Goal: Transaction & Acquisition: Book appointment/travel/reservation

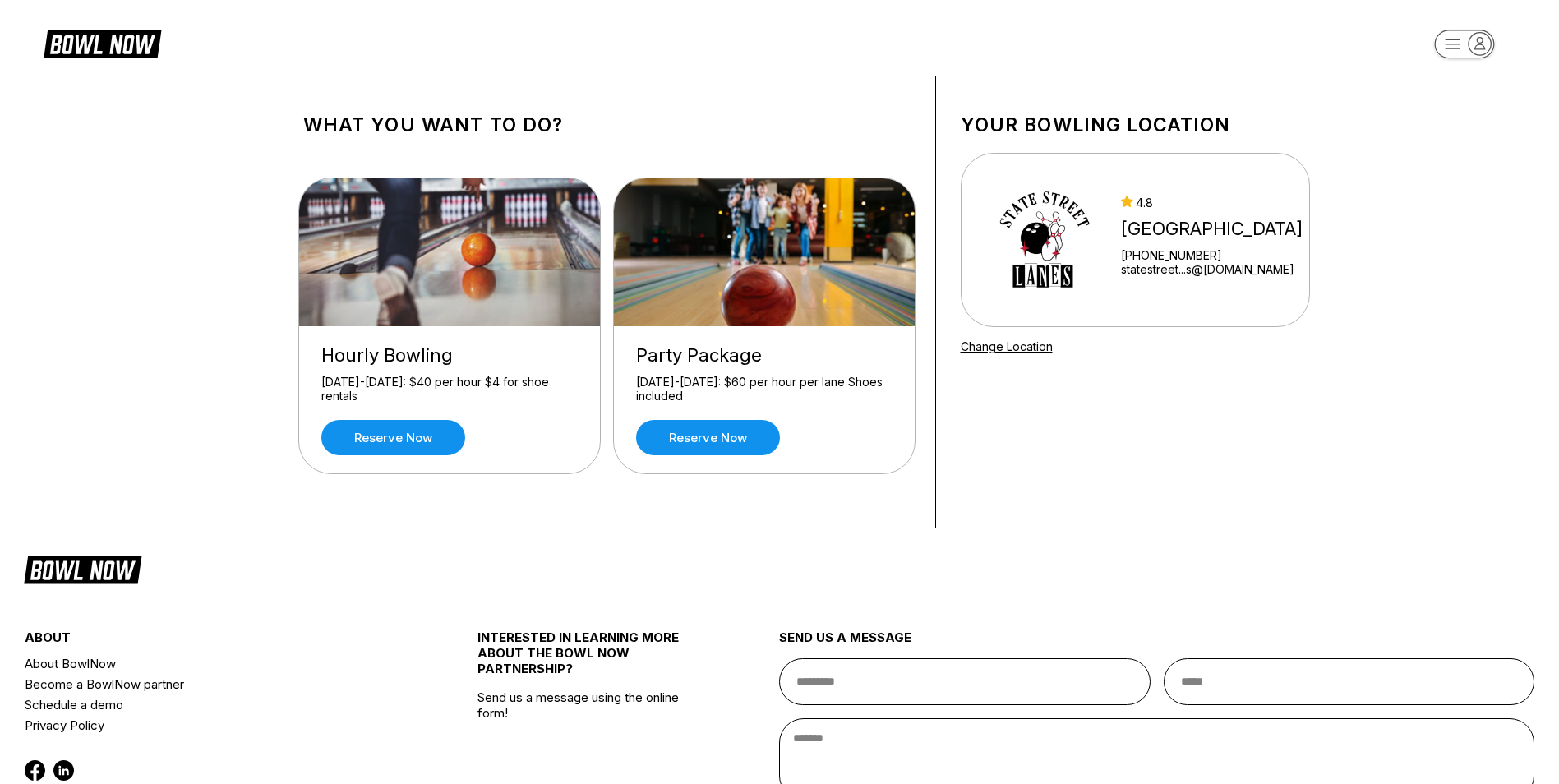
drag, startPoint x: 513, startPoint y: 380, endPoint x: 616, endPoint y: 410, distance: 107.3
click at [609, 410] on div "Hourly Bowling [DATE]-[DATE]: $40 per hour $4 for shoe rentals Reserve now Part…" at bounding box center [607, 327] width 608 height 350
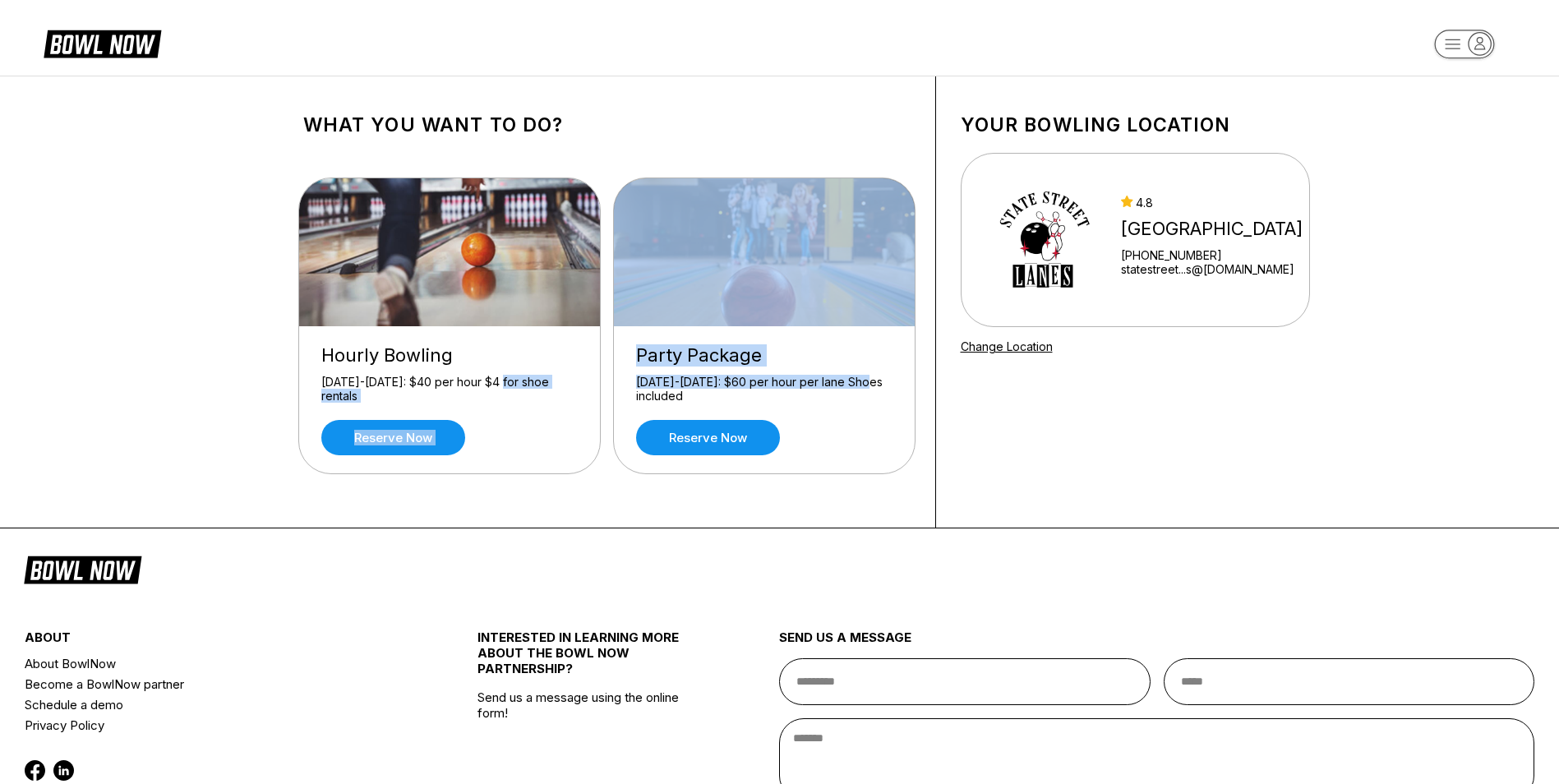
drag, startPoint x: 616, startPoint y: 410, endPoint x: 790, endPoint y: 382, distance: 176.2
click at [790, 382] on div "[DATE]-[DATE]: $60 per hour per lane Shoes included" at bounding box center [764, 390] width 256 height 29
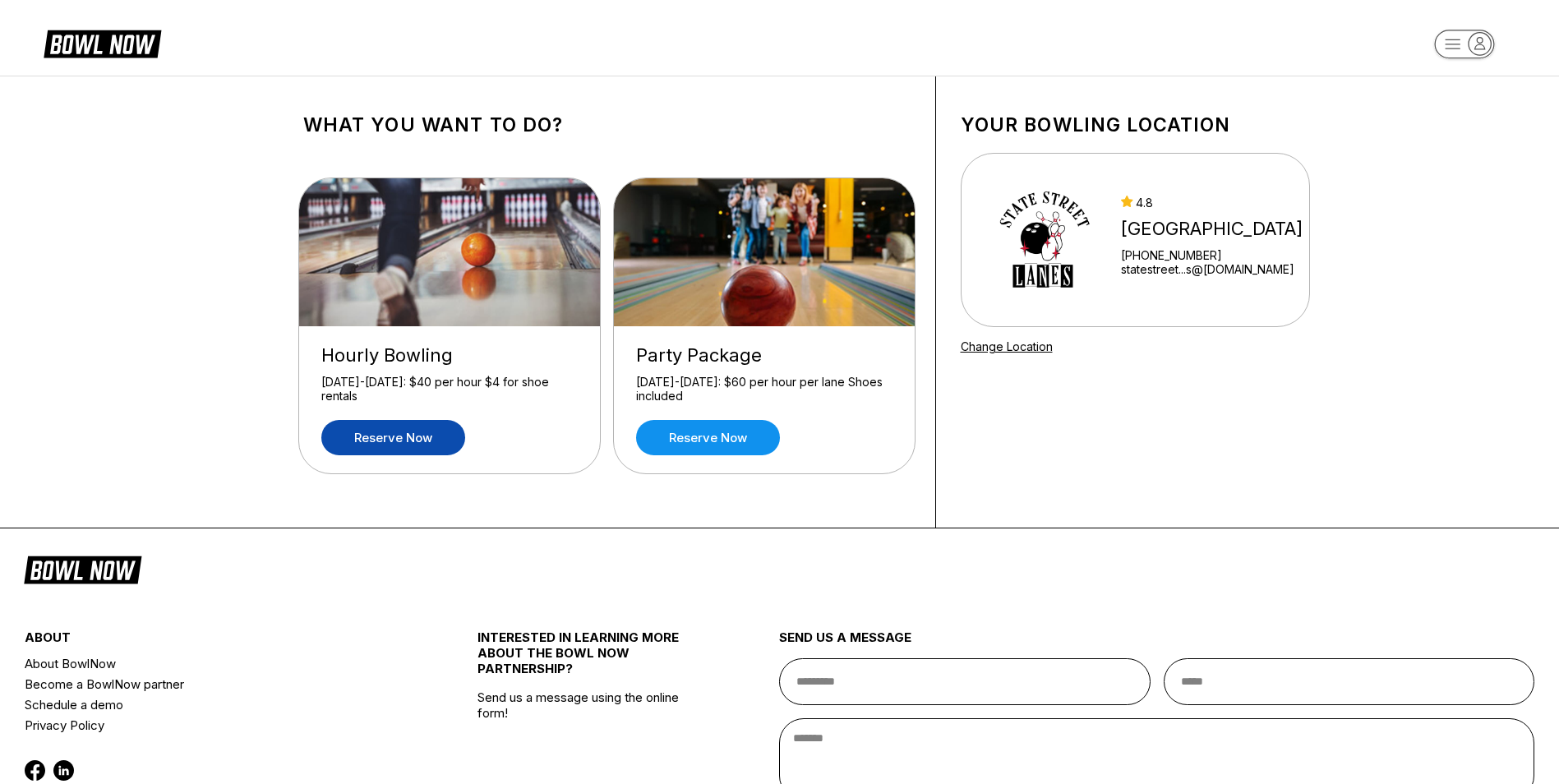
click at [404, 433] on link "Reserve now" at bounding box center [393, 437] width 144 height 35
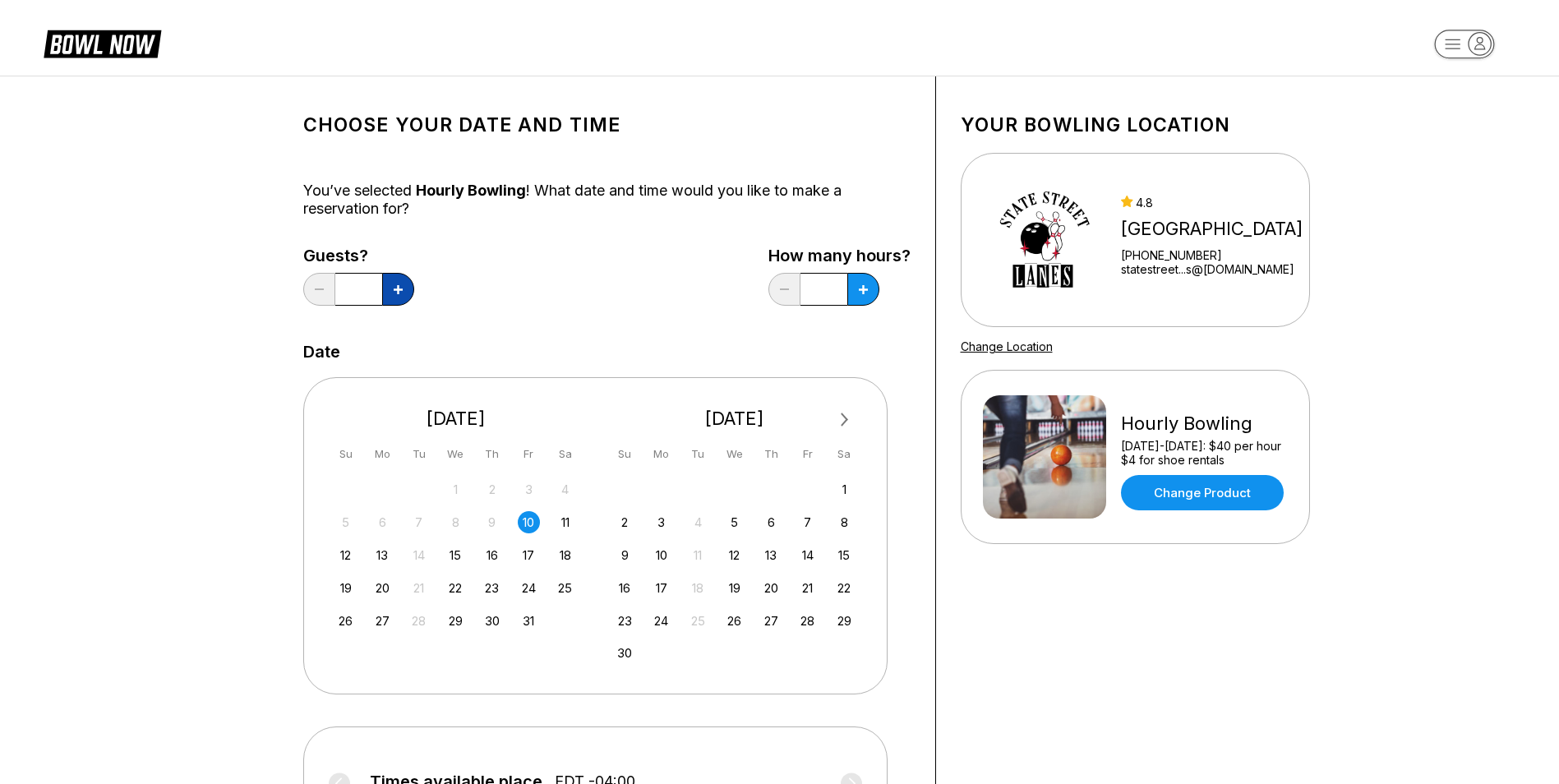
click at [393, 291] on icon at bounding box center [398, 290] width 9 height 9
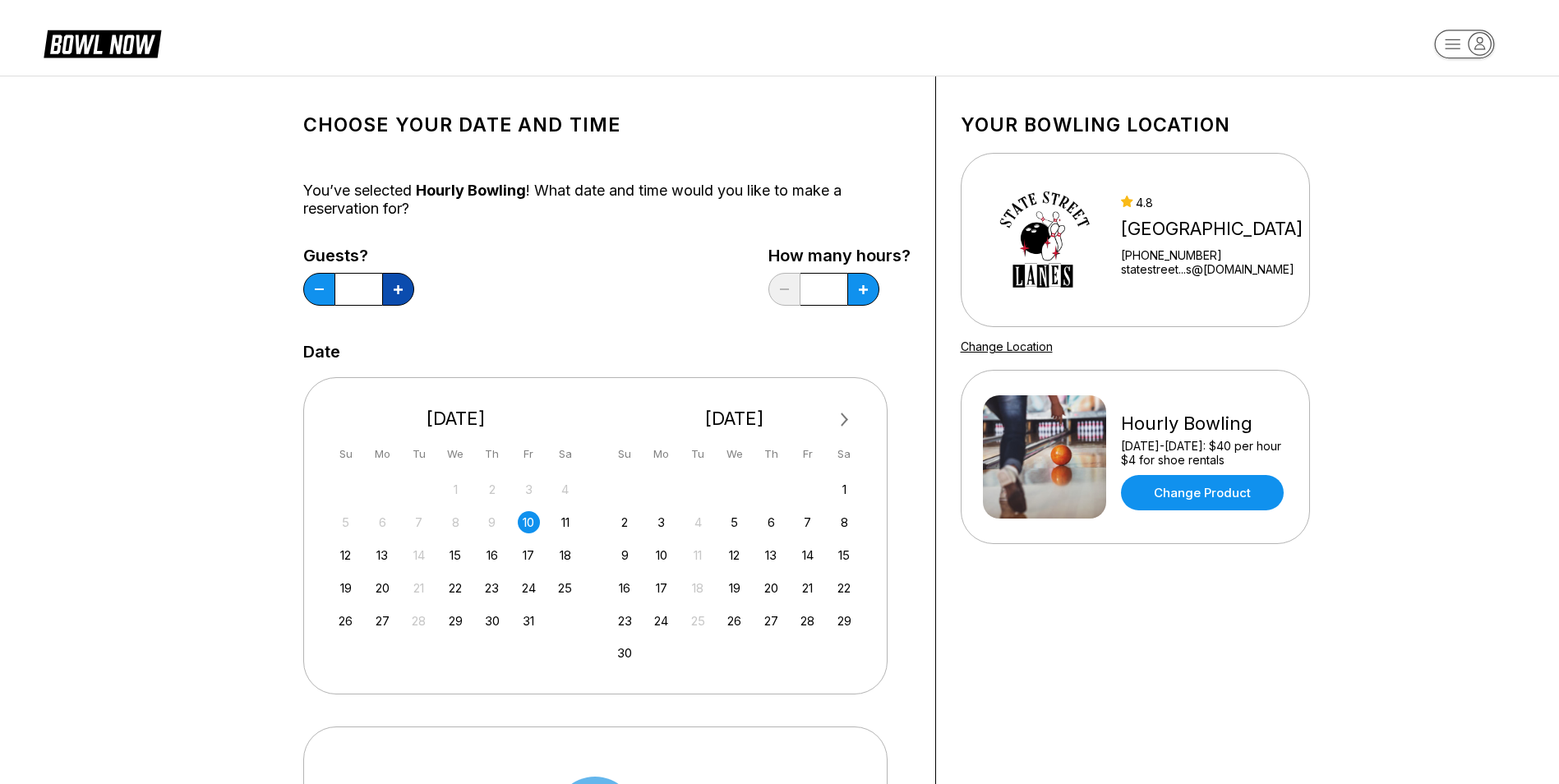
click at [393, 291] on icon at bounding box center [398, 290] width 9 height 9
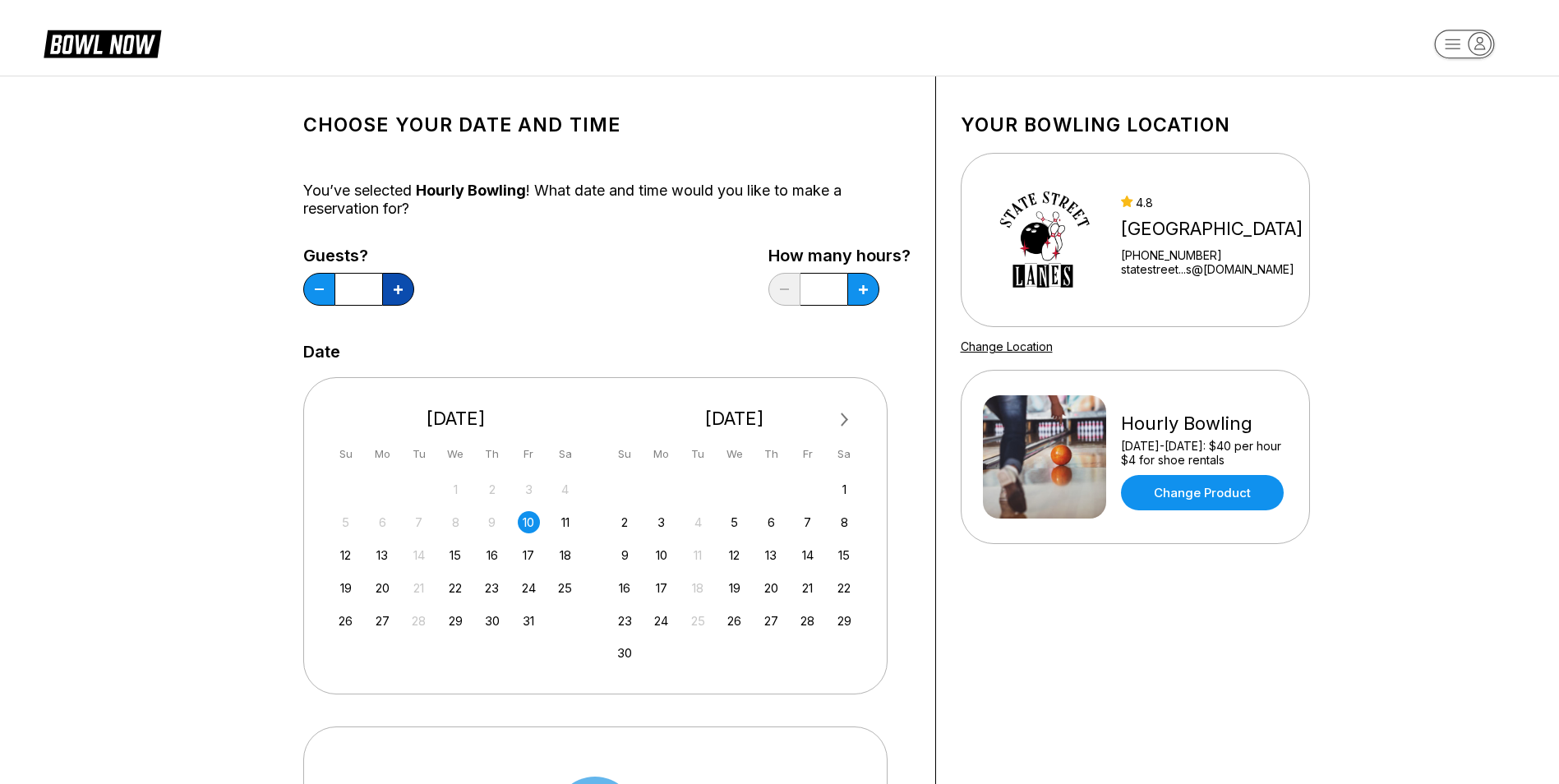
type input "**"
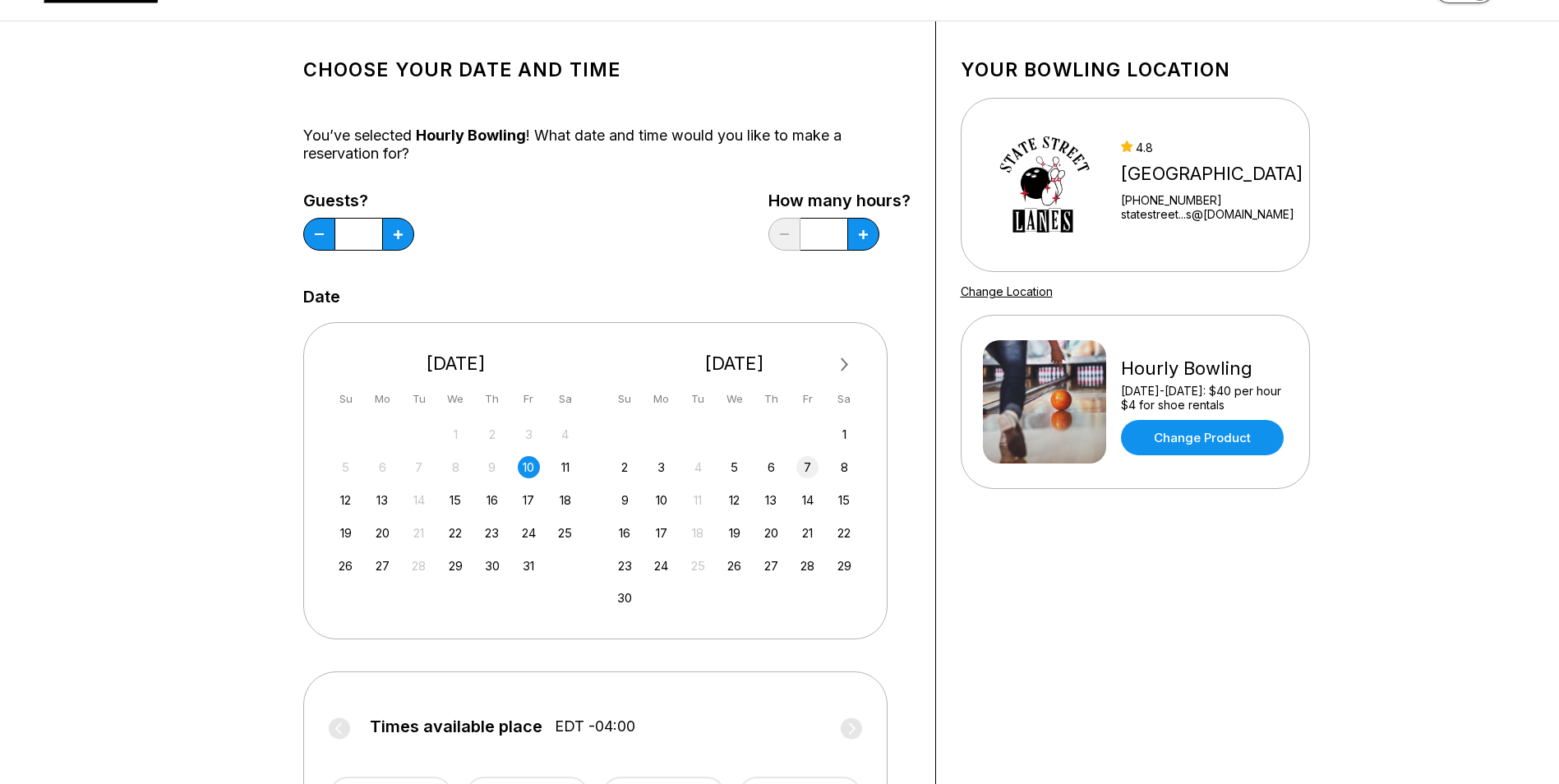
scroll to position [82, 0]
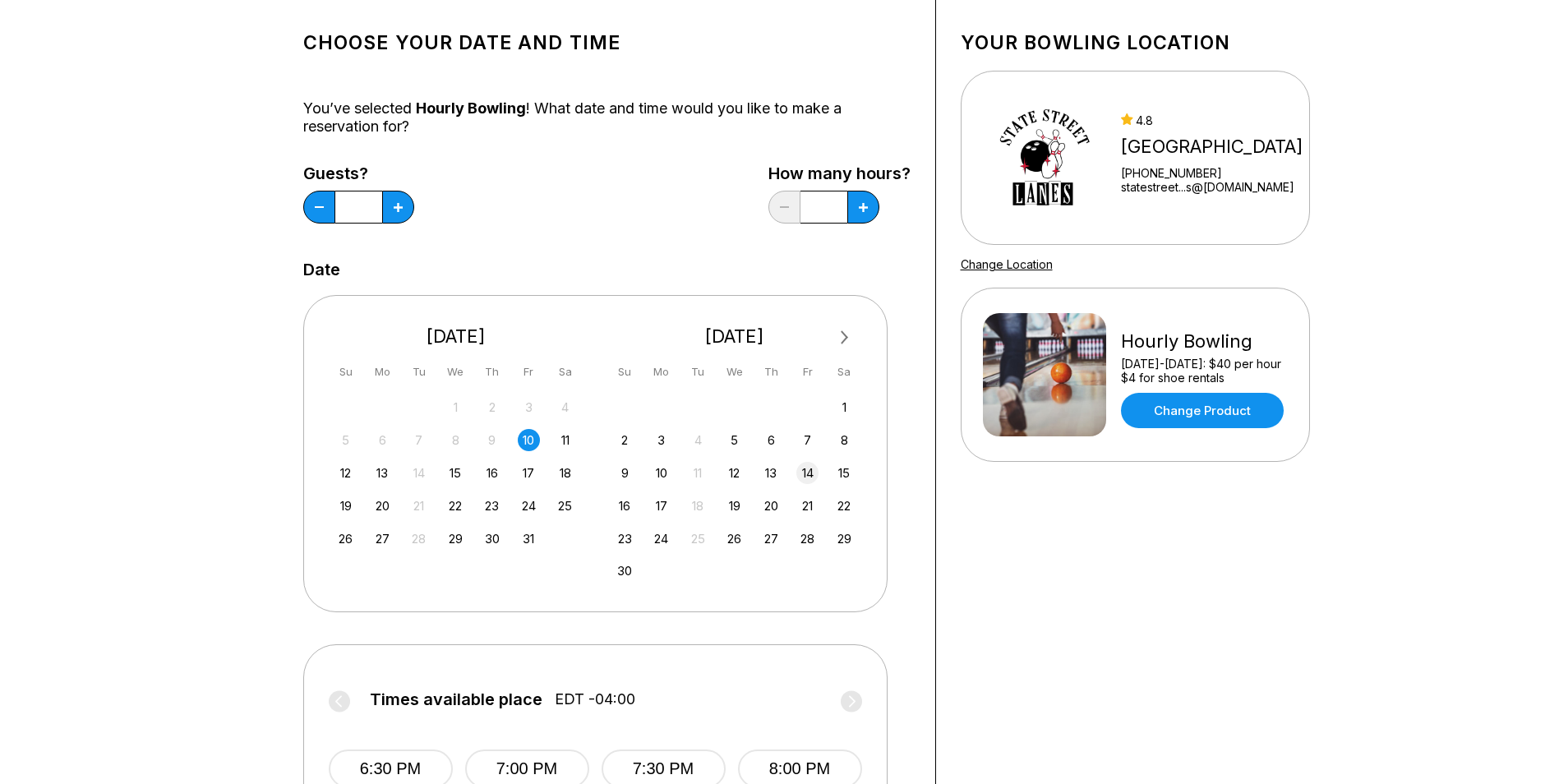
click at [809, 476] on div "14" at bounding box center [808, 472] width 22 height 22
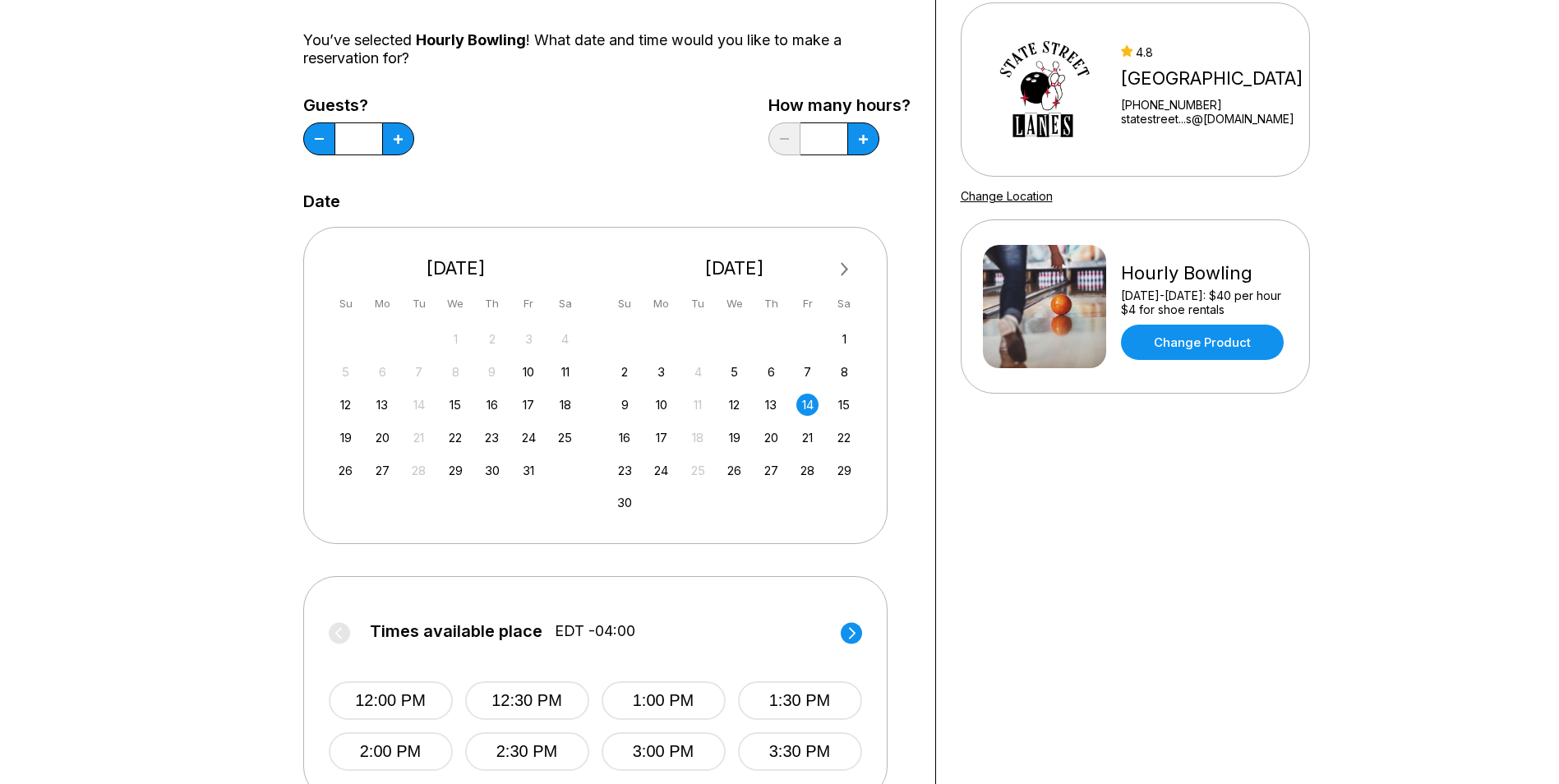
scroll to position [411, 0]
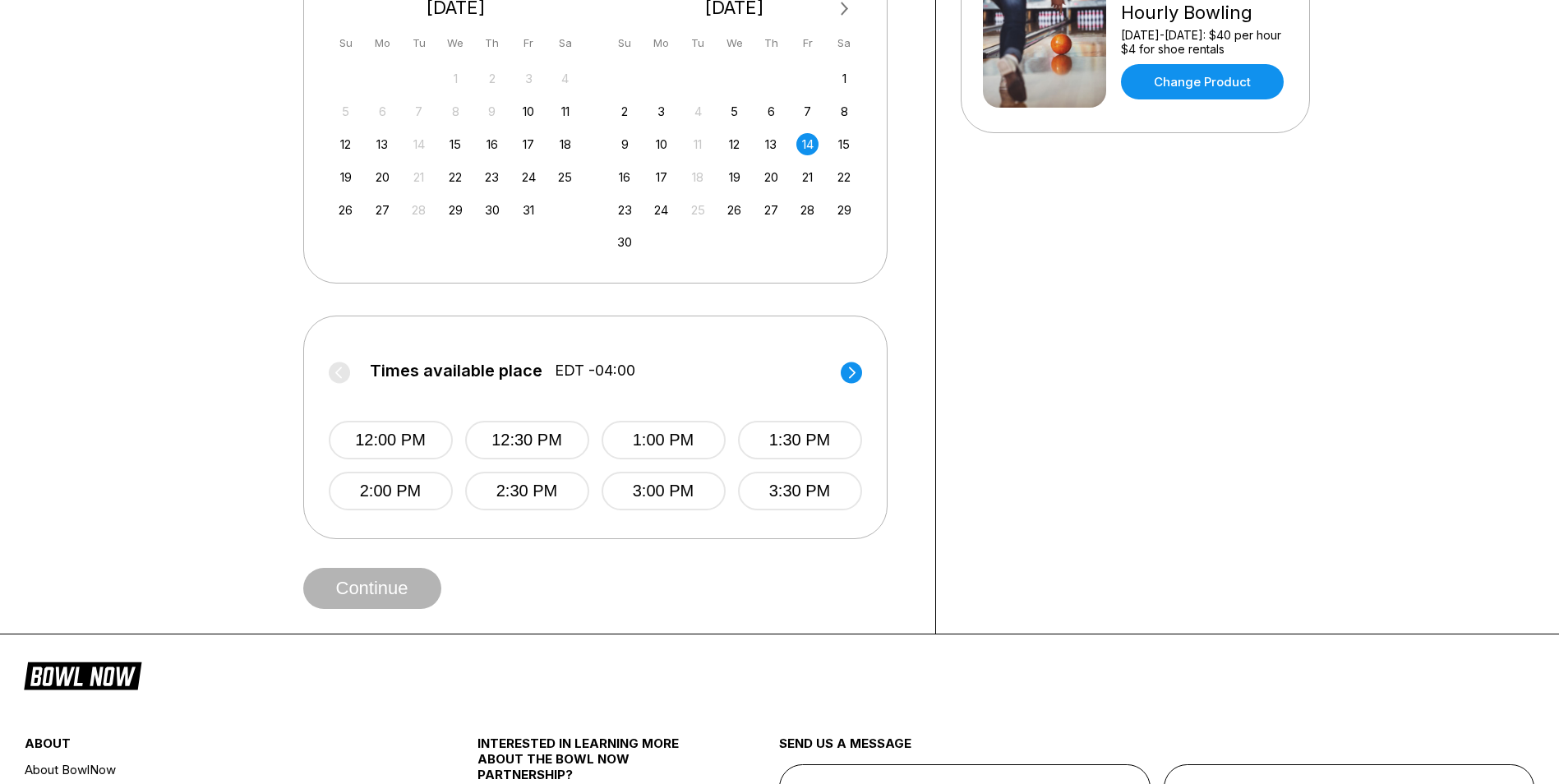
click at [852, 378] on circle at bounding box center [852, 372] width 22 height 22
click at [330, 372] on circle at bounding box center [340, 372] width 22 height 22
click at [685, 493] on button "7:00 PM" at bounding box center [663, 491] width 124 height 39
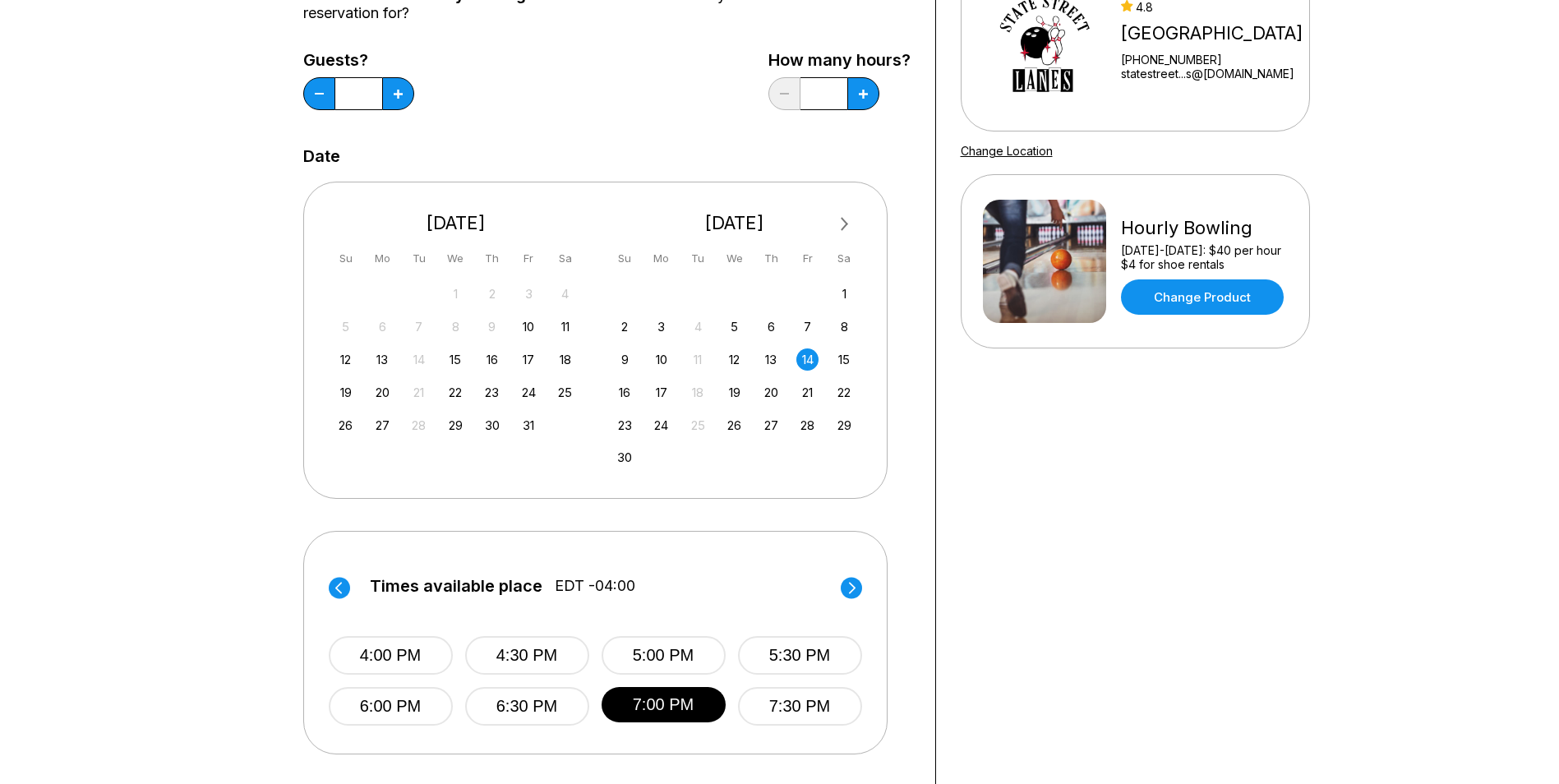
scroll to position [0, 0]
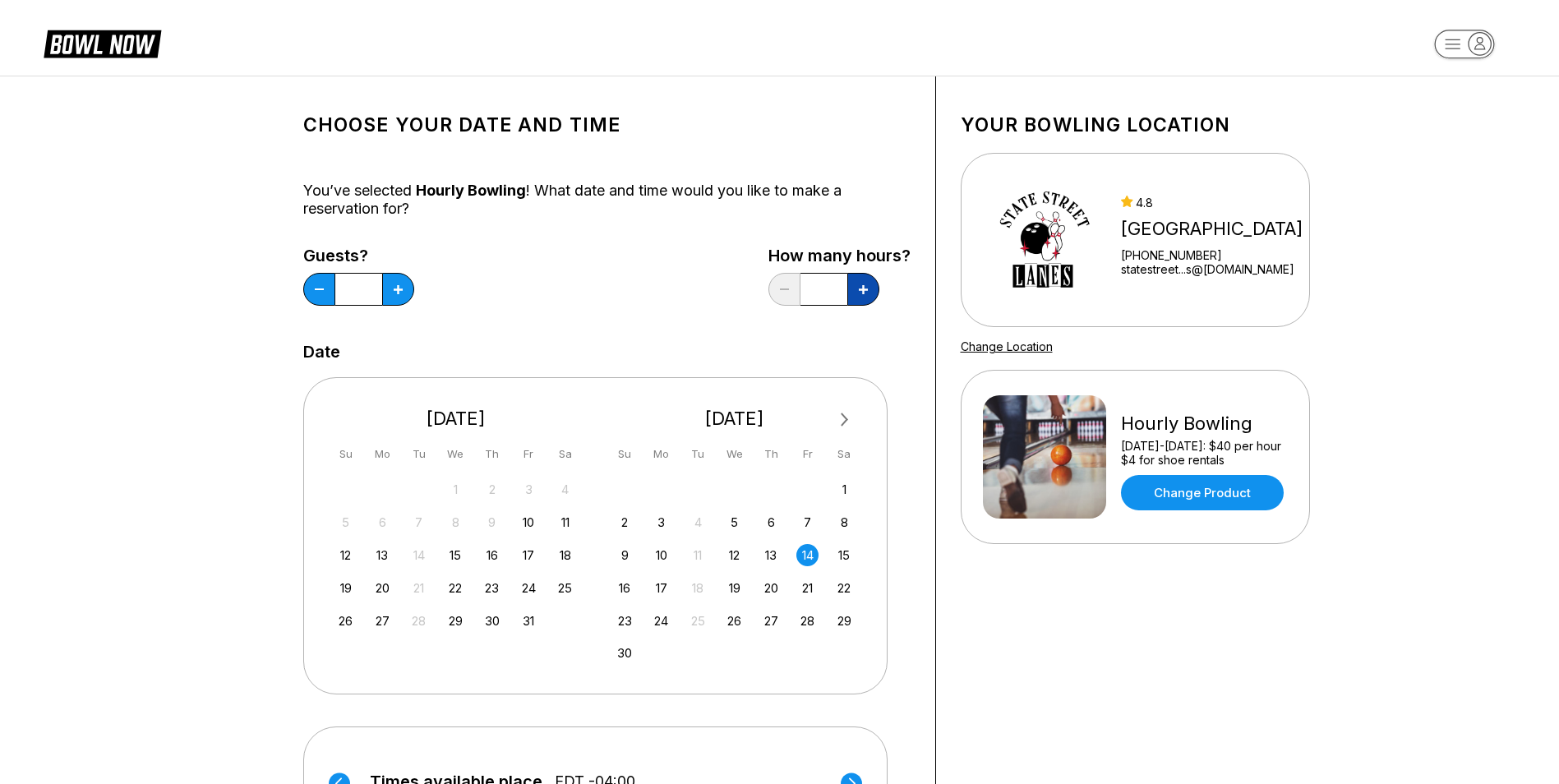
click at [865, 288] on icon at bounding box center [863, 290] width 9 height 9
click at [861, 298] on button at bounding box center [863, 289] width 32 height 33
type input "*"
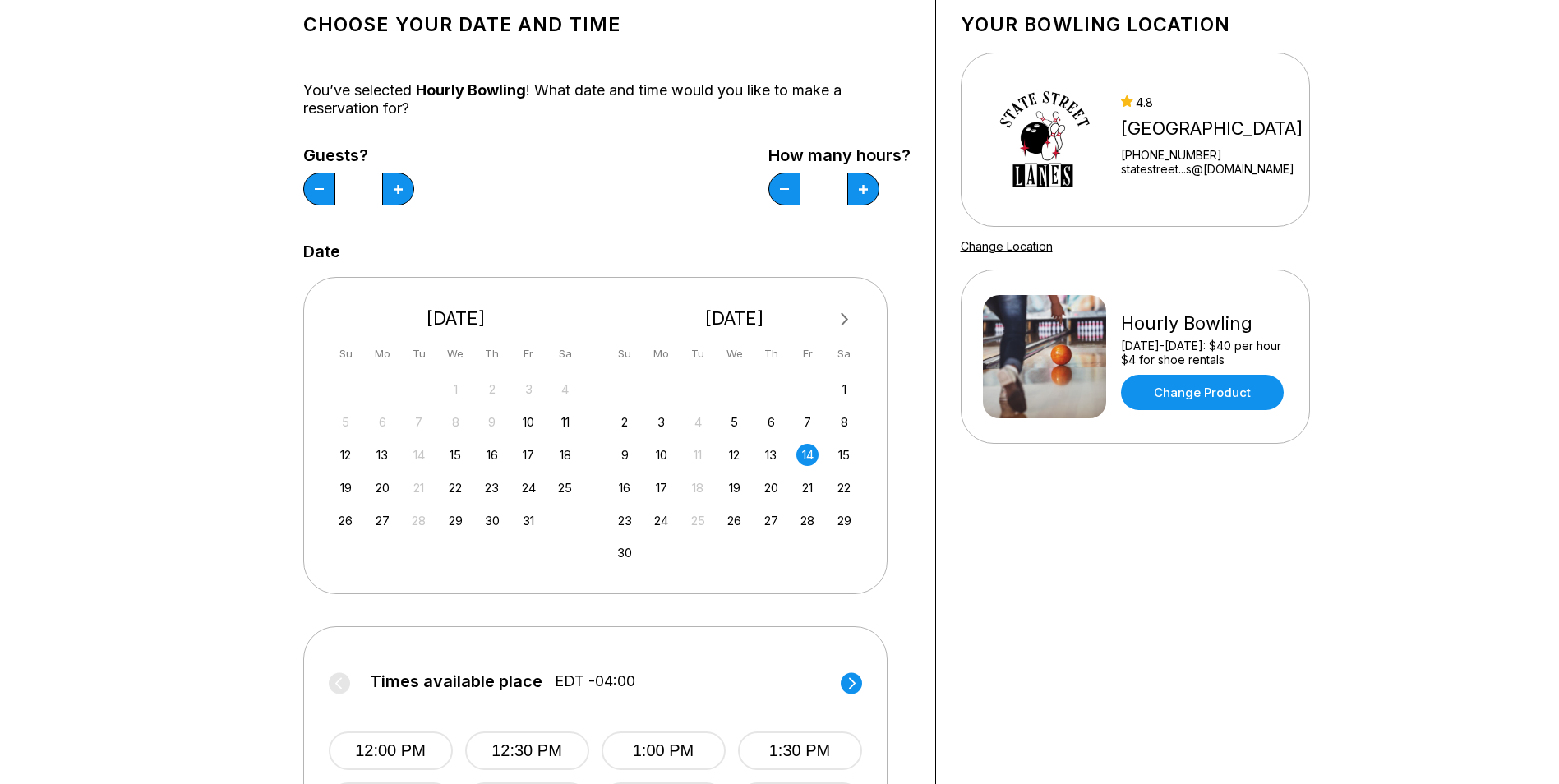
scroll to position [411, 0]
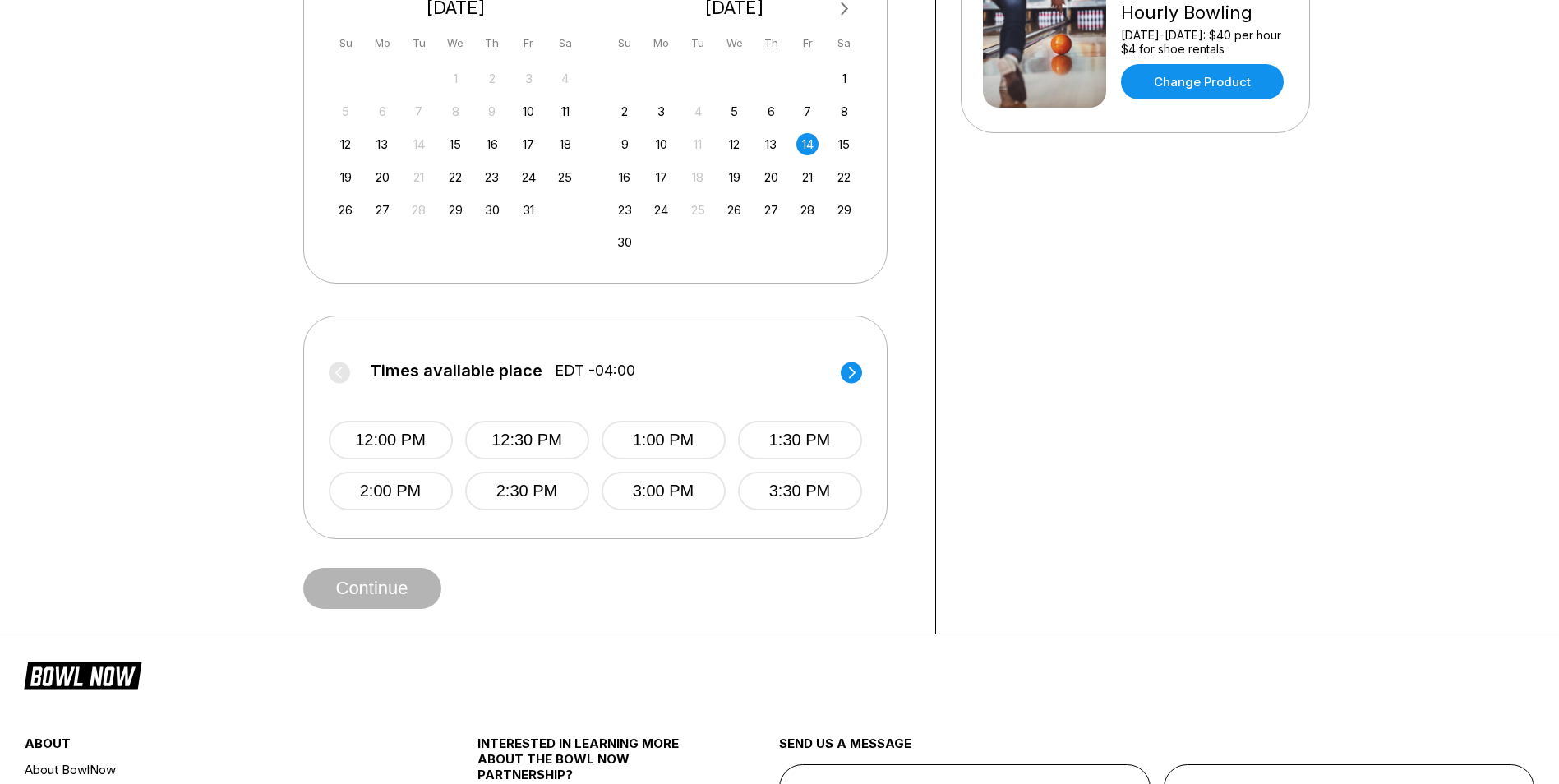
click at [879, 385] on div "Times available place EDT -04:00 12:00 PM 12:30 PM 1:00 PM 1:30 PM 2:00 PM 2:30…" at bounding box center [595, 427] width 584 height 223
click at [859, 384] on label "Times available place EDT -04:00" at bounding box center [595, 374] width 533 height 26
click at [859, 377] on circle at bounding box center [852, 372] width 22 height 22
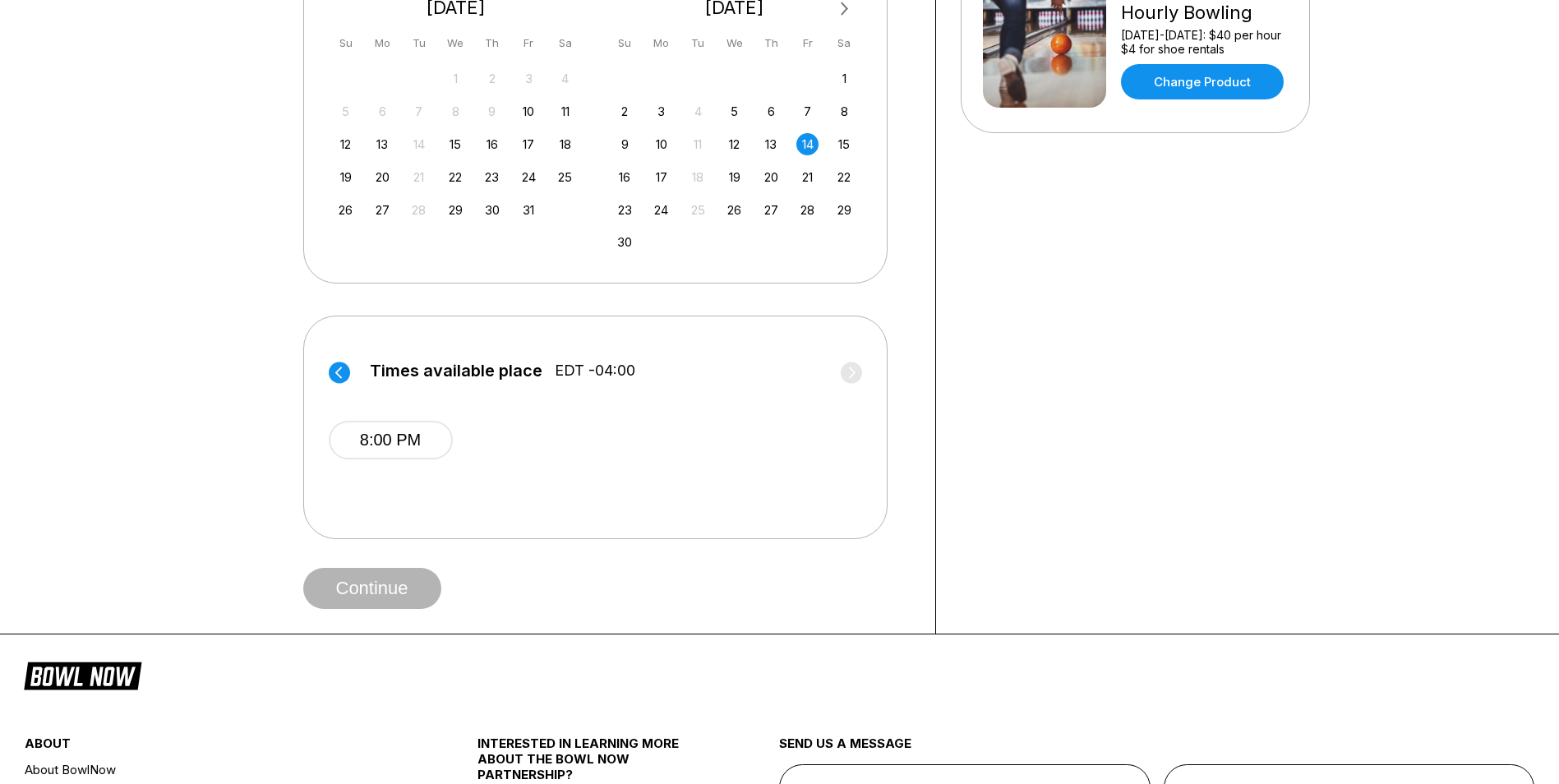
click at [341, 375] on circle at bounding box center [340, 372] width 22 height 22
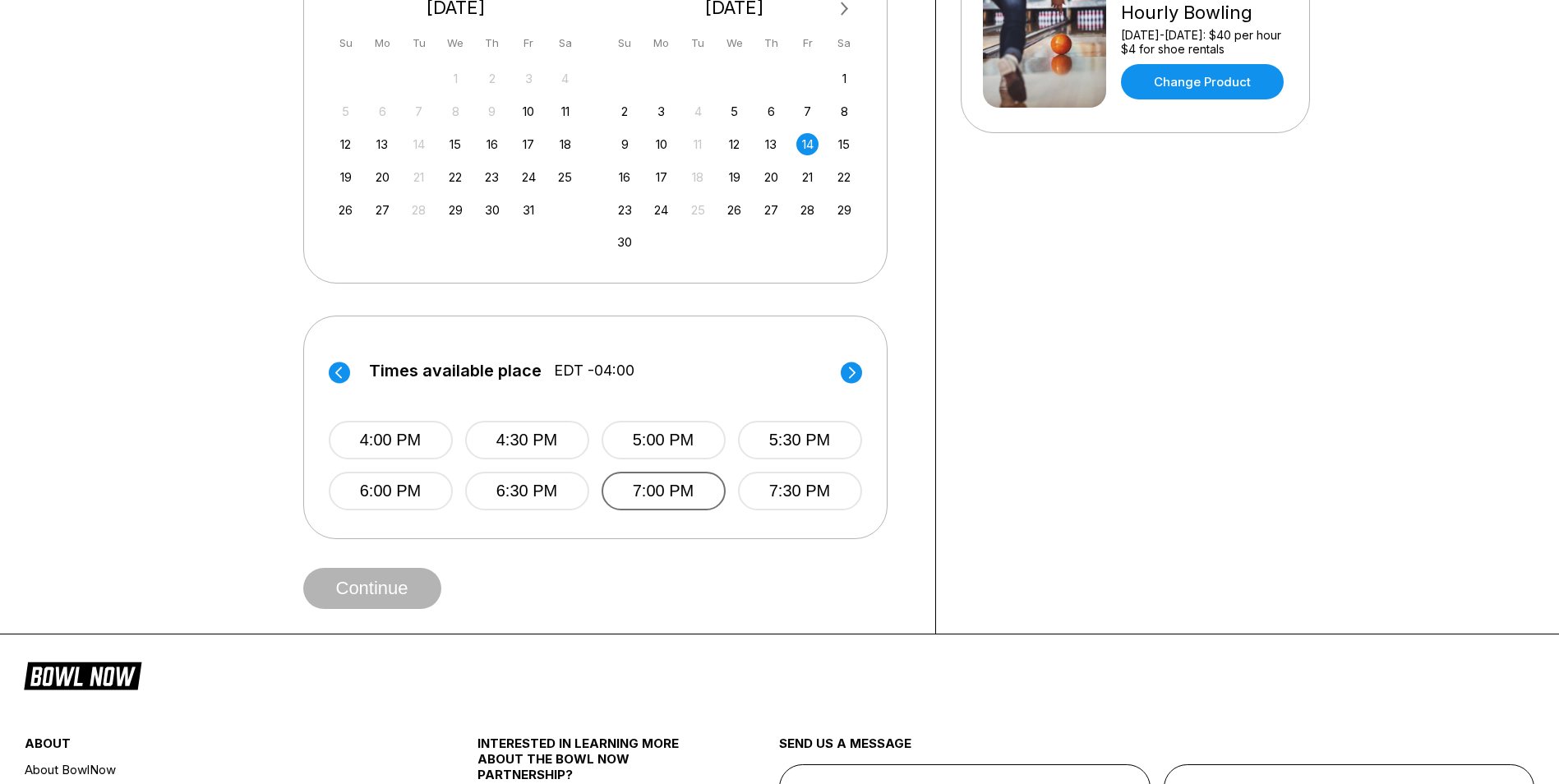
click at [683, 490] on button "7:00 PM" at bounding box center [662, 491] width 124 height 39
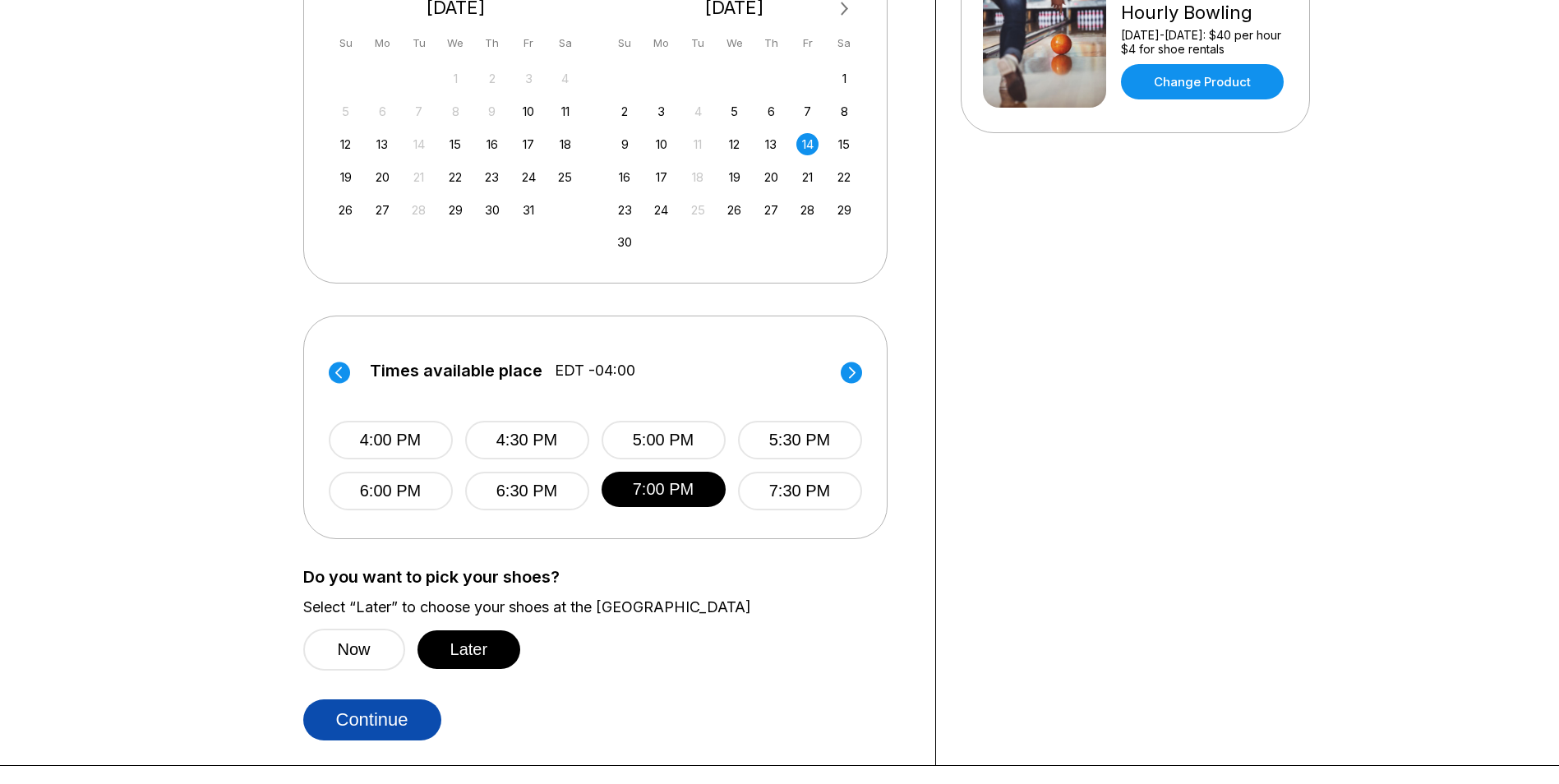
click at [404, 705] on button "Continue" at bounding box center [372, 719] width 138 height 41
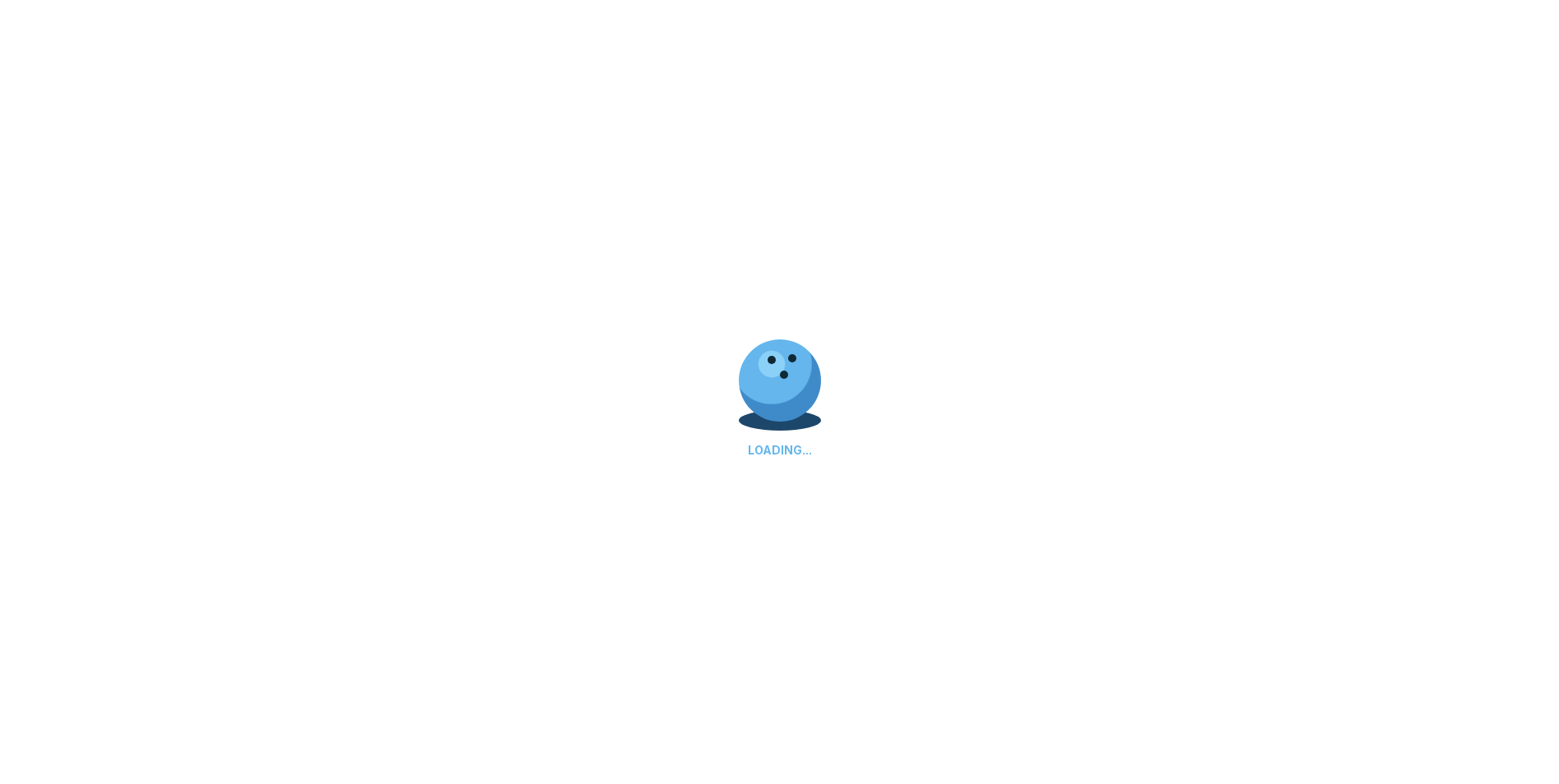
select select "**"
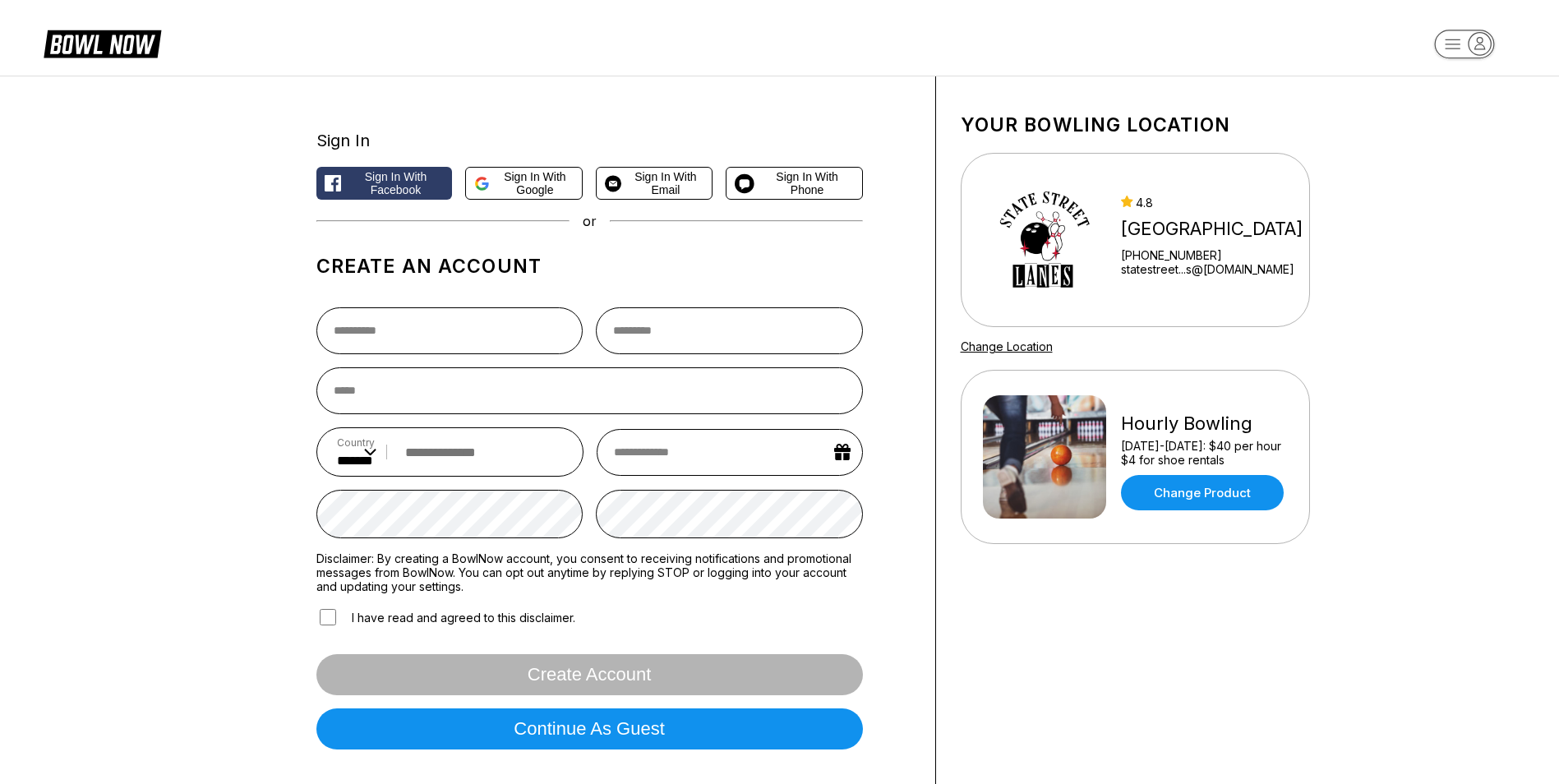
click at [1114, 444] on div "Hourly Bowling [DATE]-[DATE]: $40 per hour $4 for shoe rentals Change Product" at bounding box center [1136, 457] width 305 height 124
click at [807, 194] on span "Sign in with Phone" at bounding box center [808, 183] width 93 height 26
select select "**"
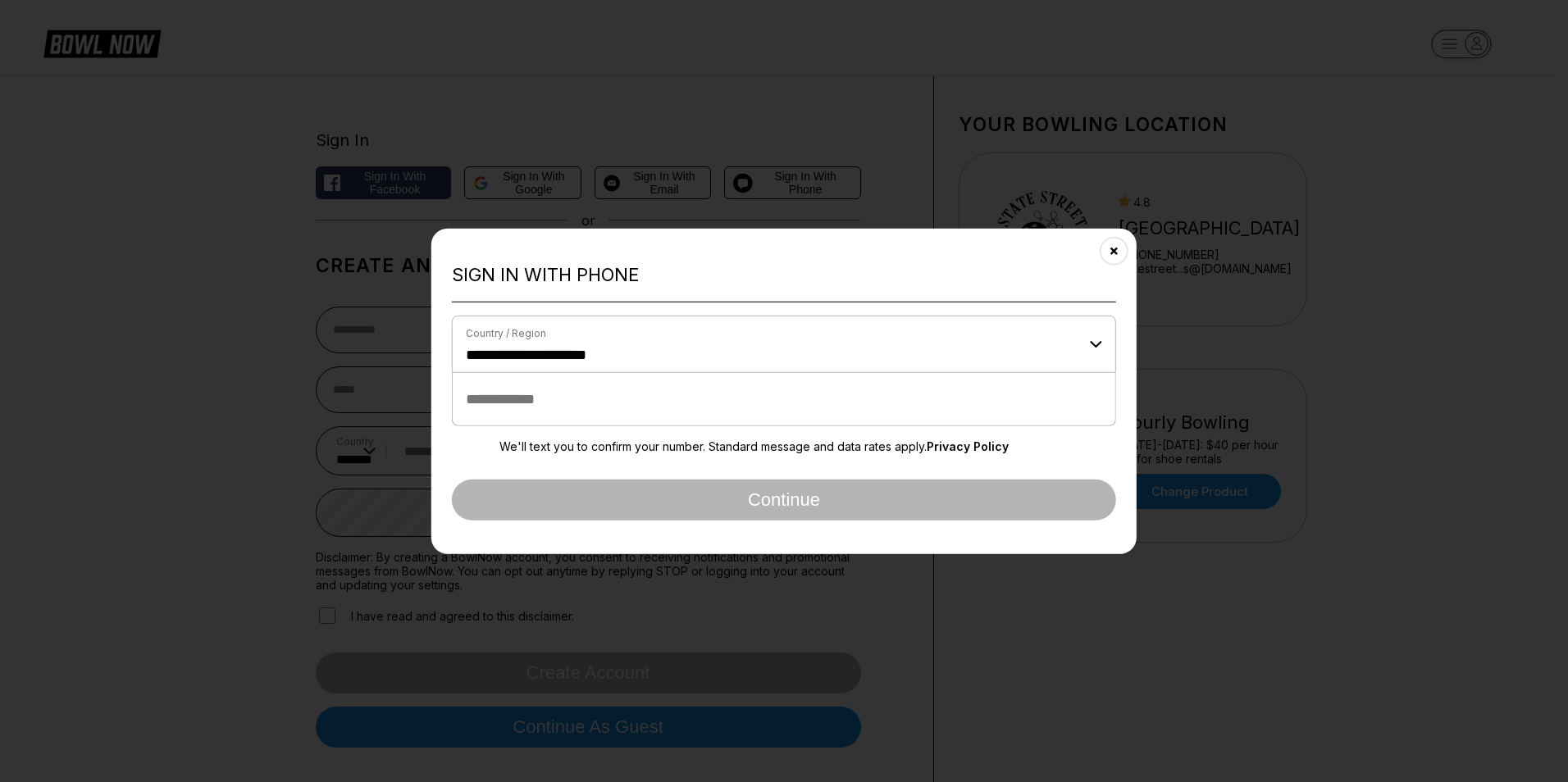
click at [1124, 262] on div "**********" at bounding box center [784, 391] width 705 height 325
click at [1125, 251] on button "Close" at bounding box center [1114, 251] width 40 height 40
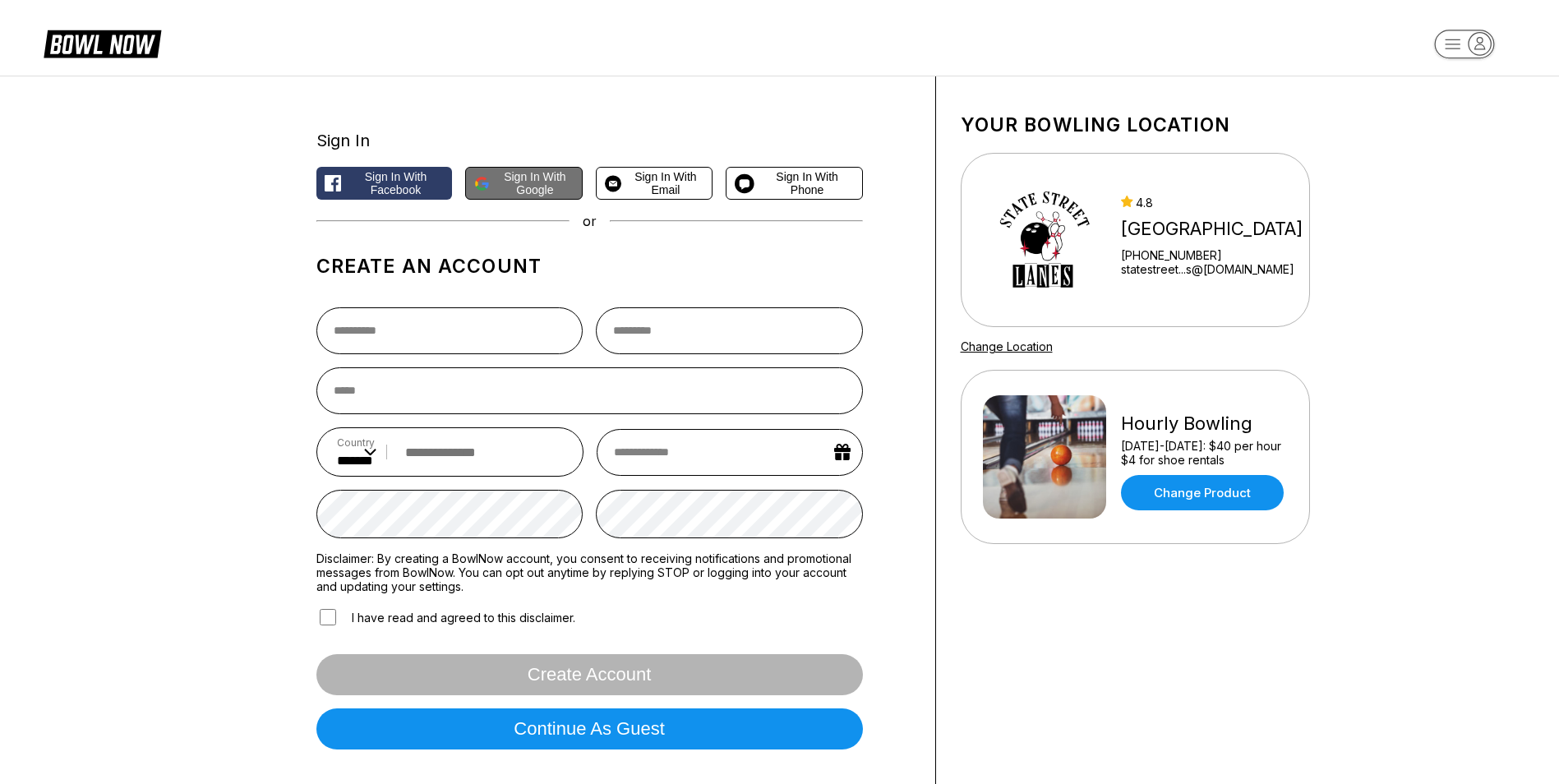
click at [563, 187] on span "Sign in with Google" at bounding box center [534, 183] width 77 height 26
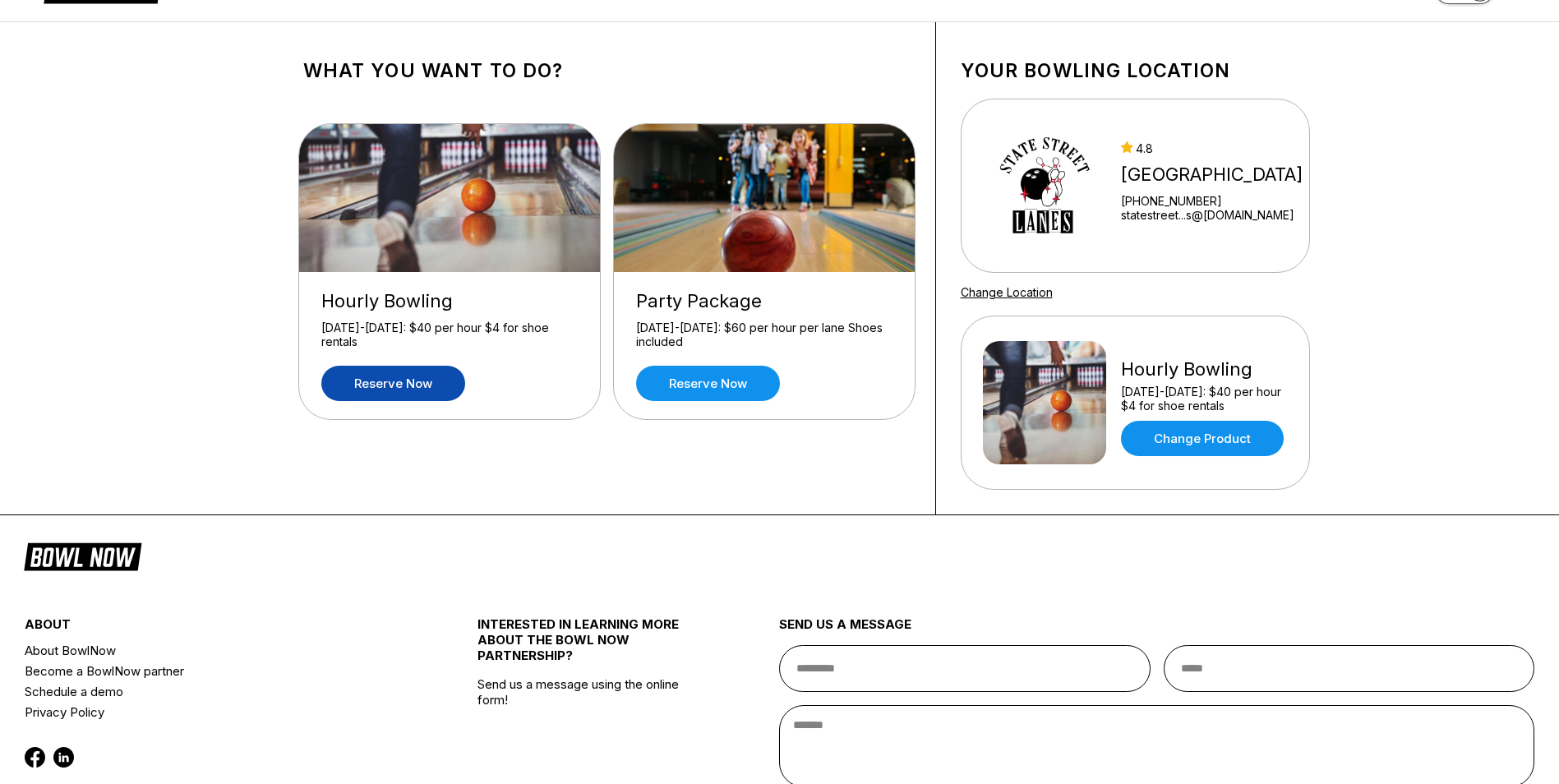
scroll to position [82, 0]
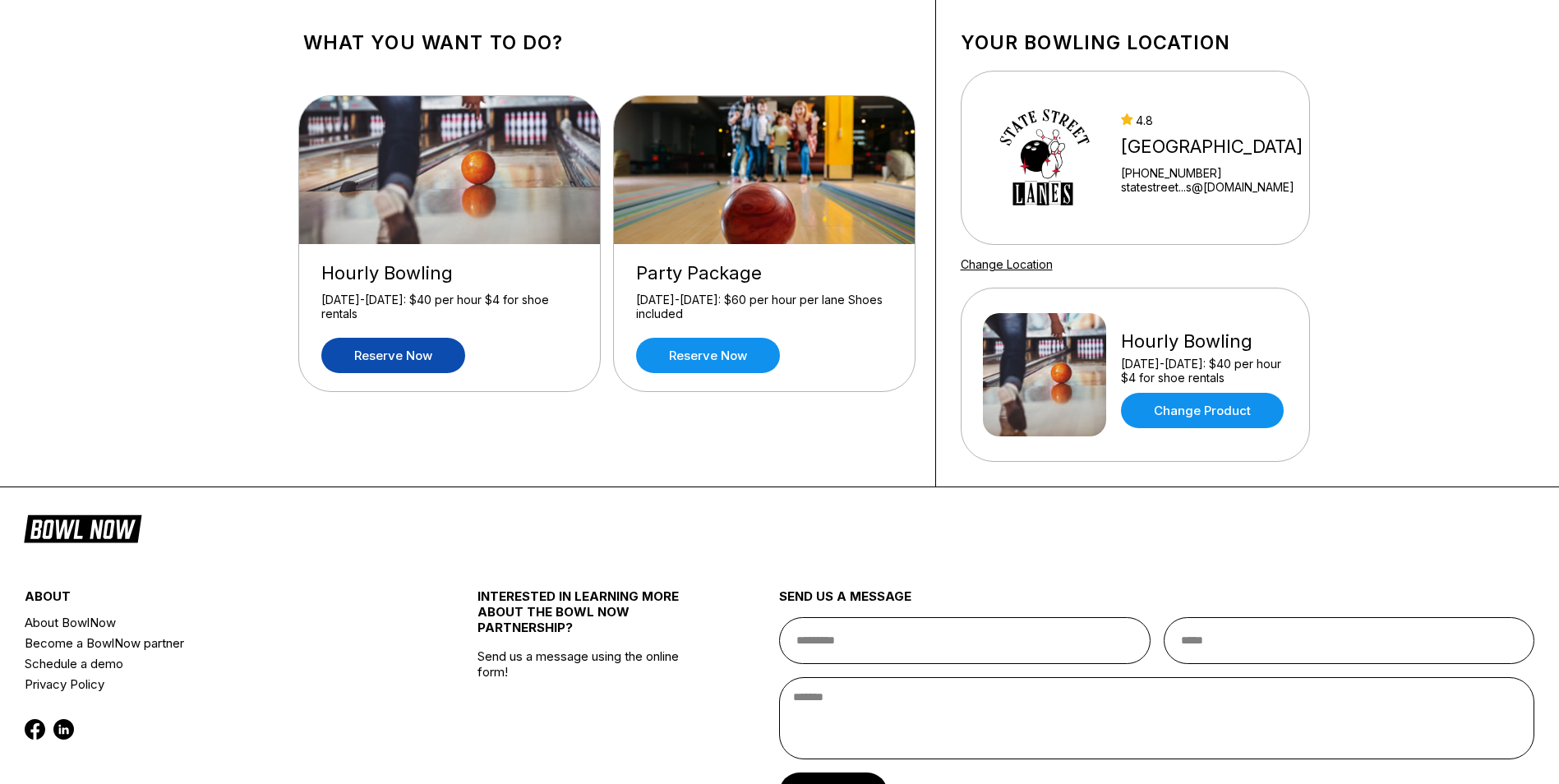
click at [386, 358] on link "Reserve now" at bounding box center [393, 355] width 144 height 35
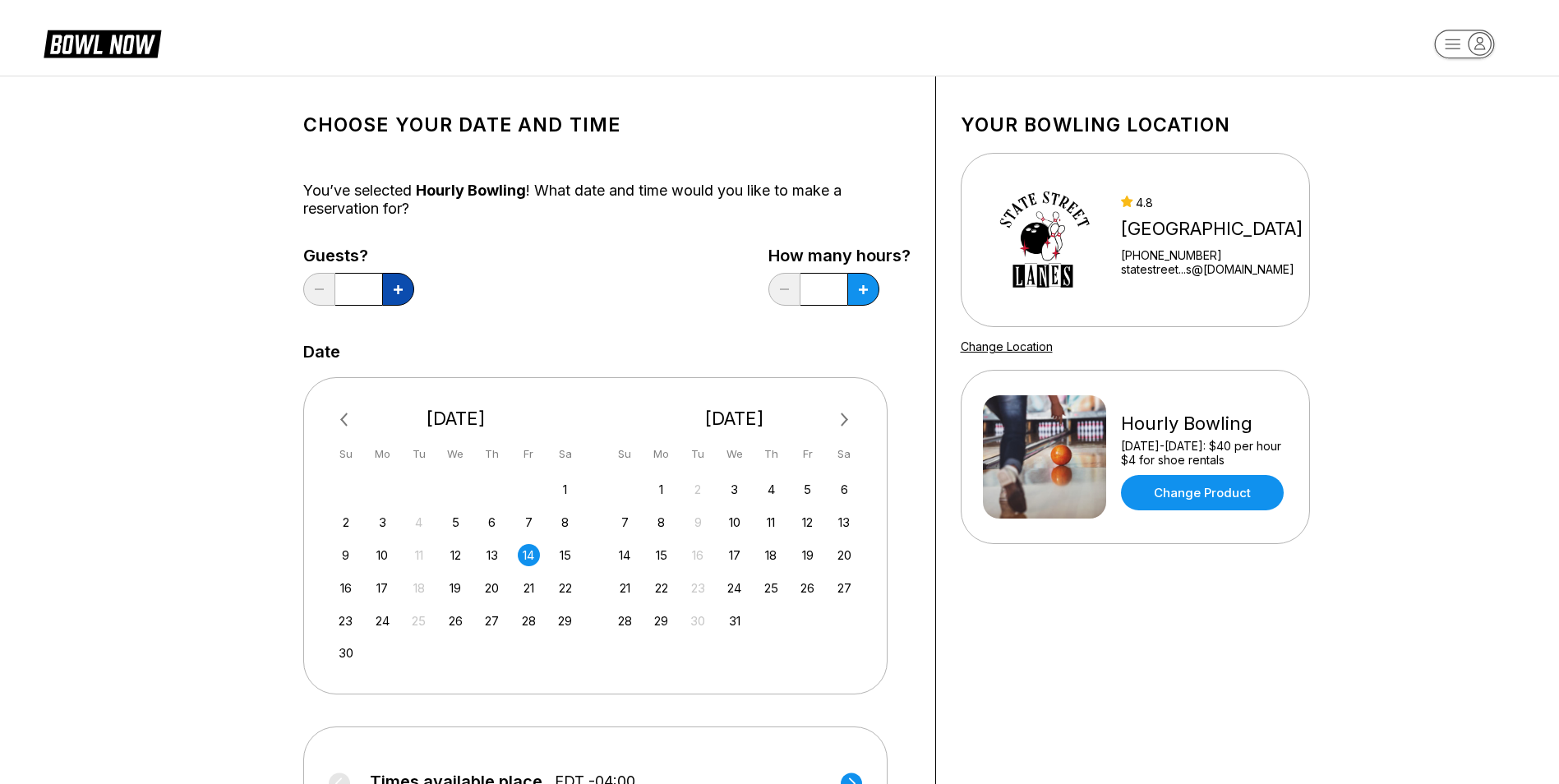
click at [412, 294] on button at bounding box center [398, 289] width 32 height 33
click at [411, 294] on button at bounding box center [398, 289] width 32 height 33
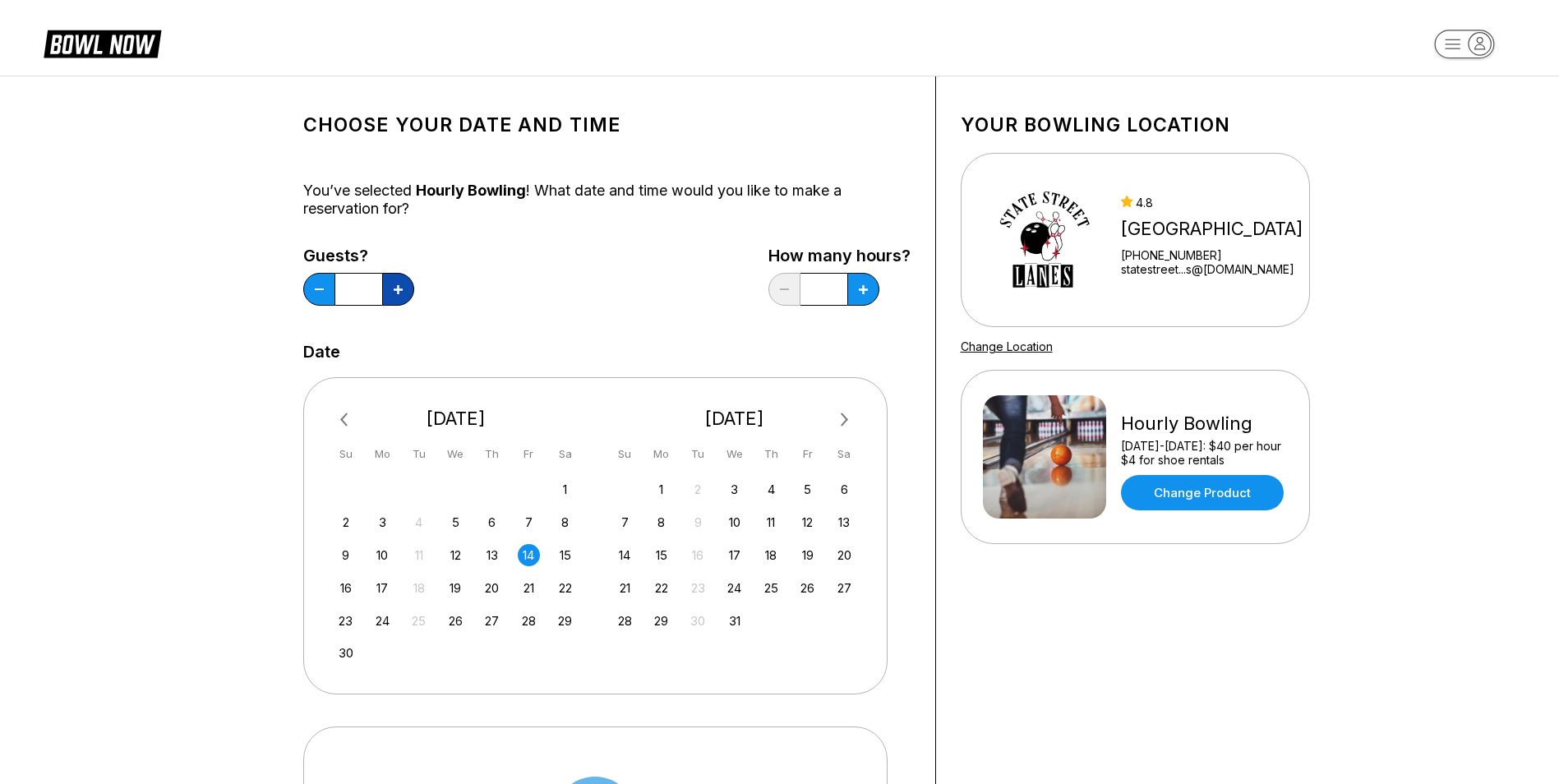
click at [411, 294] on button at bounding box center [398, 289] width 32 height 33
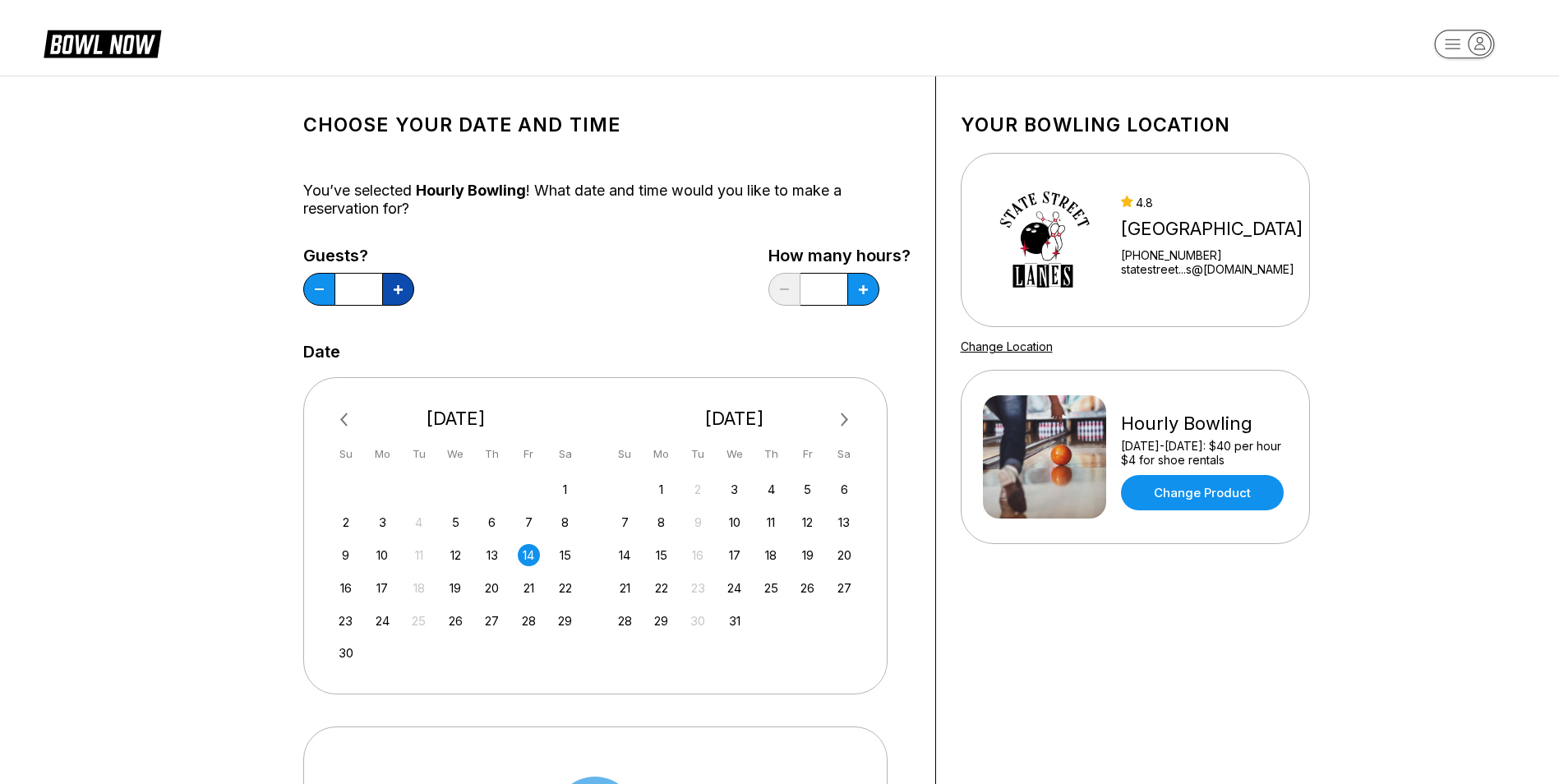
type input "**"
click at [863, 305] on button at bounding box center [863, 289] width 32 height 33
type input "*"
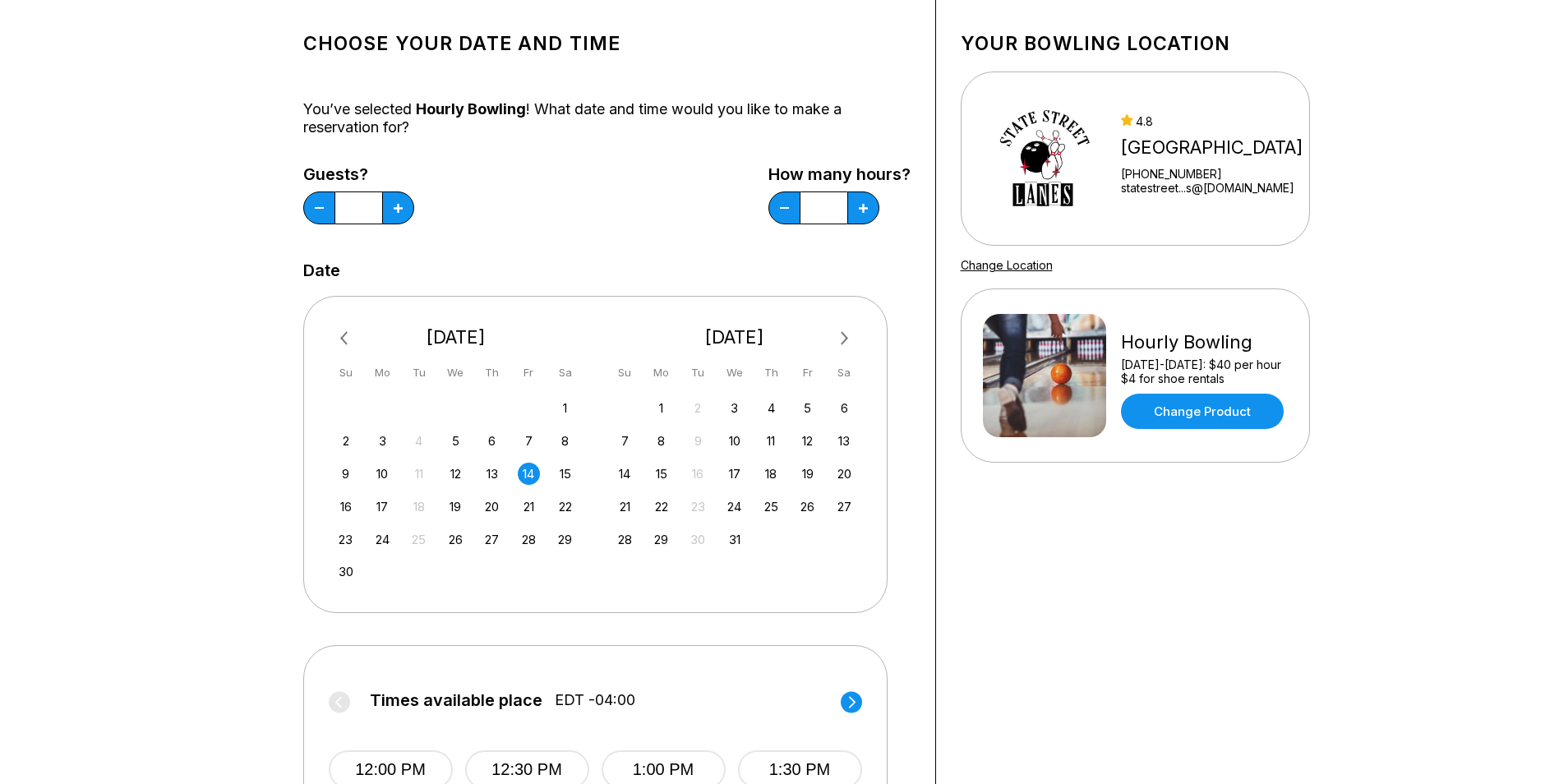
scroll to position [329, 0]
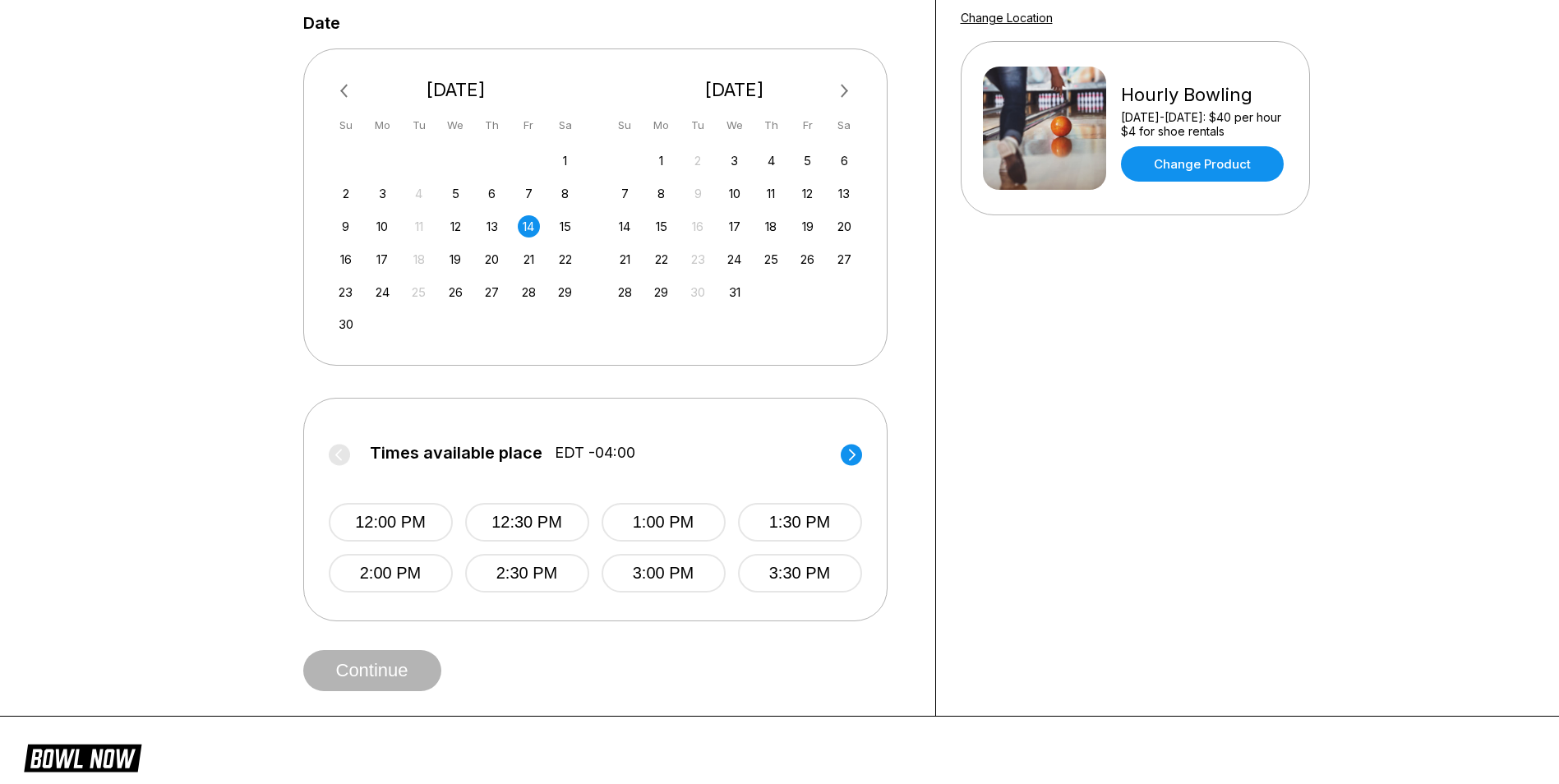
click at [849, 452] on circle at bounding box center [852, 455] width 22 height 22
click at [639, 571] on button "7:00 PM" at bounding box center [663, 573] width 124 height 39
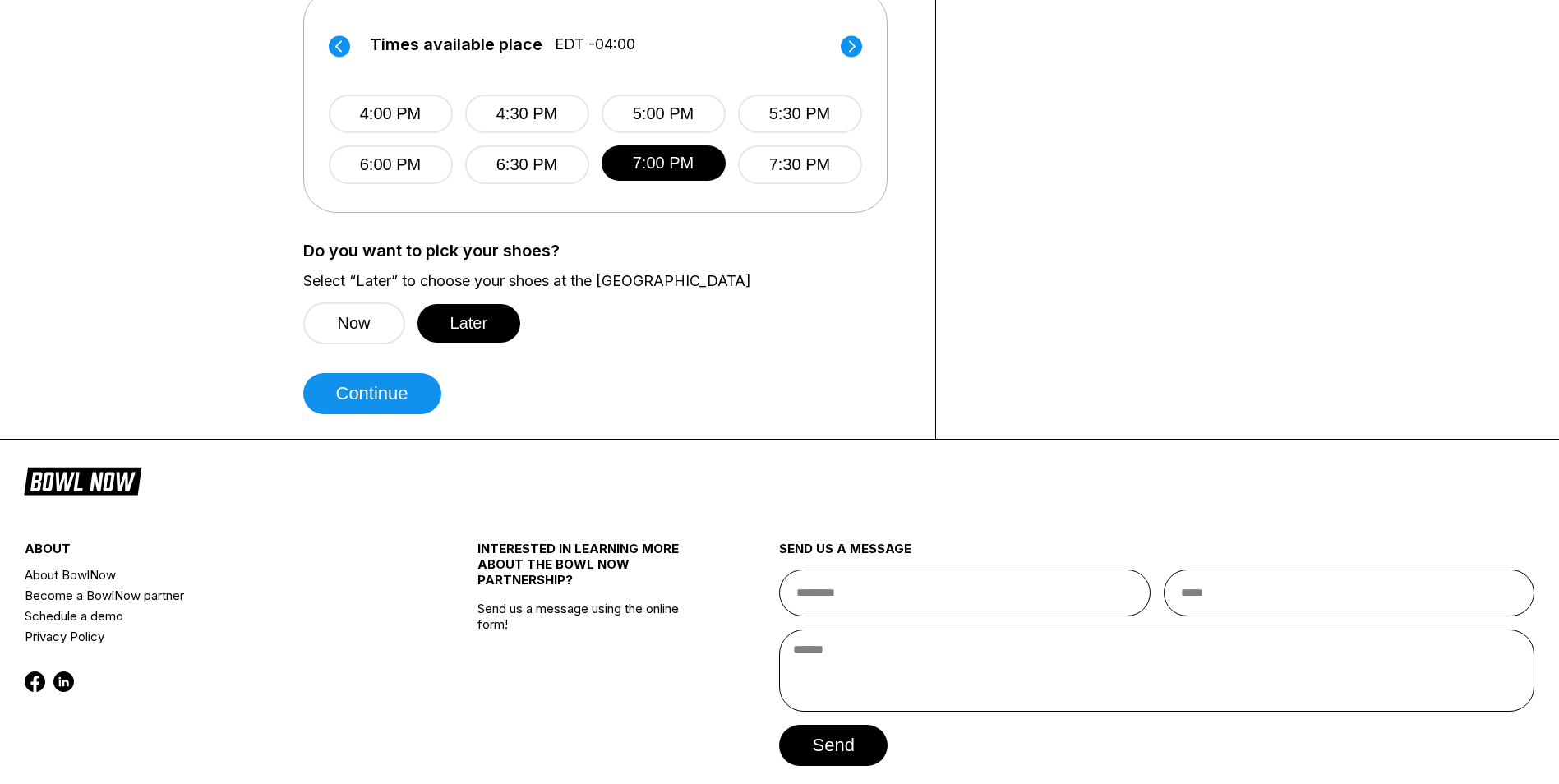
scroll to position [739, 0]
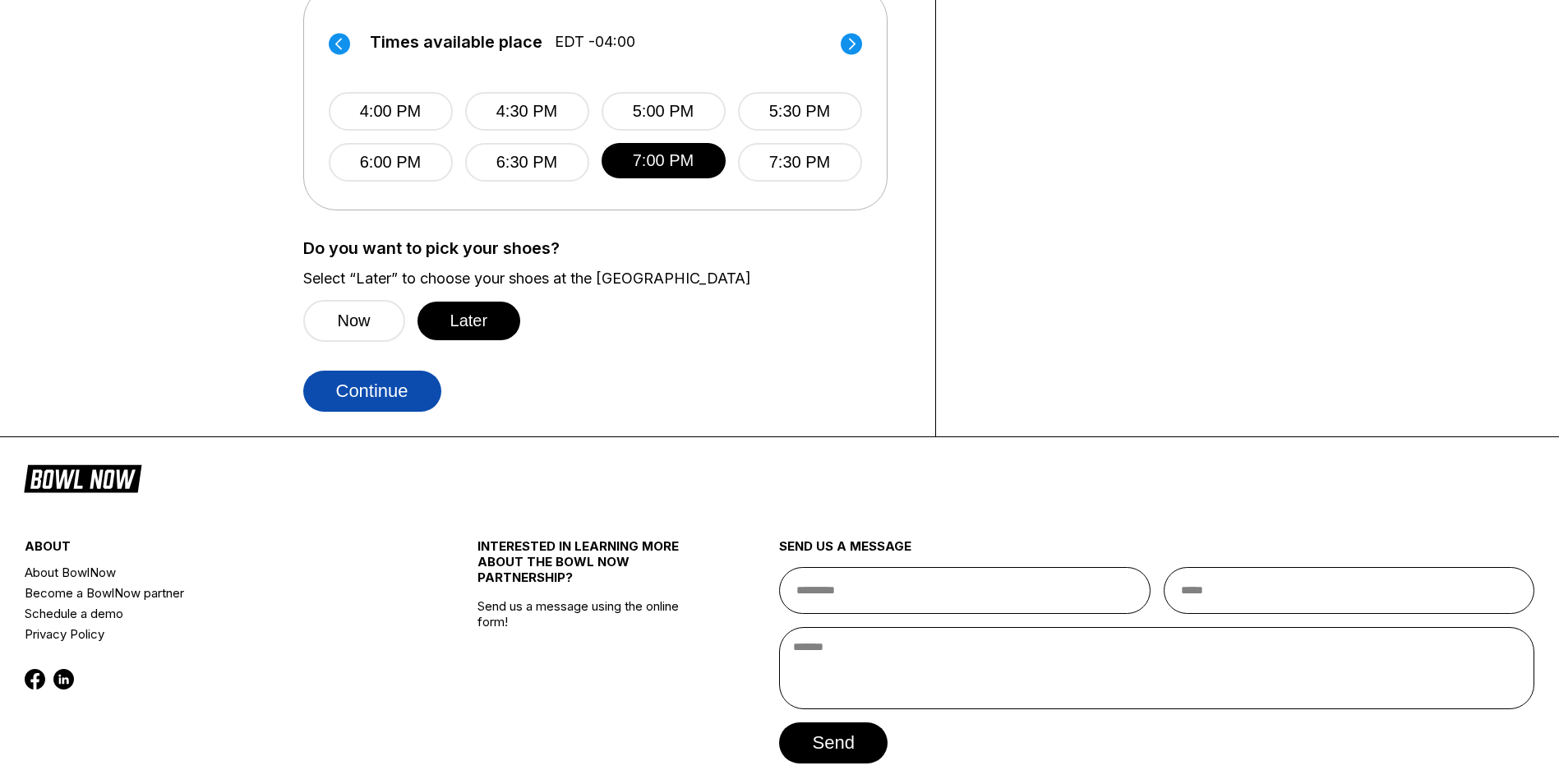
click at [392, 406] on button "Continue" at bounding box center [372, 391] width 138 height 41
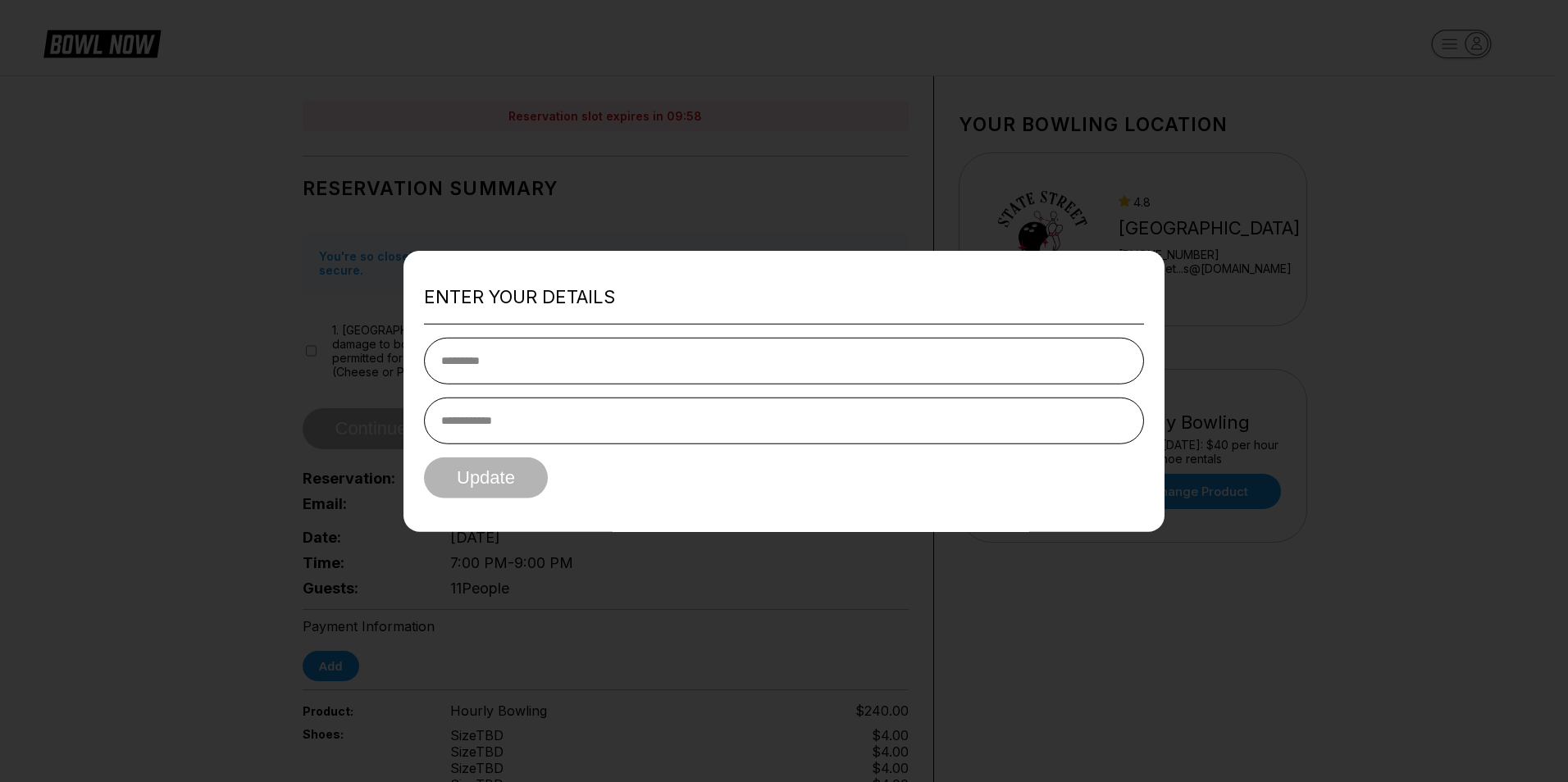
click at [491, 367] on input "text" at bounding box center [784, 361] width 720 height 47
type input "*****"
click at [515, 420] on input "tel" at bounding box center [784, 420] width 720 height 47
type input "**********"
click at [521, 478] on button "Update" at bounding box center [486, 477] width 124 height 41
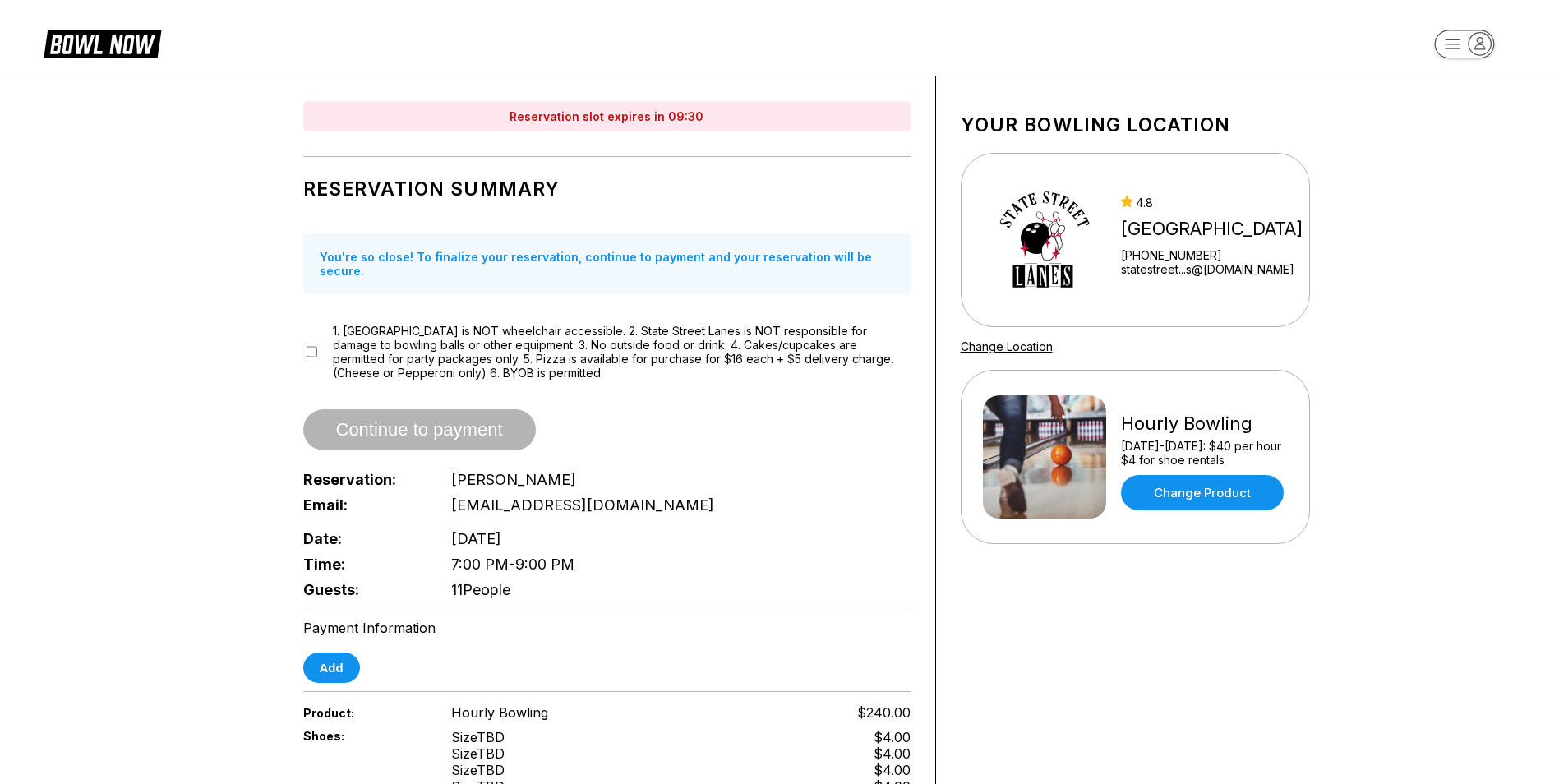
click at [114, 43] on icon at bounding box center [114, 45] width 41 height 19
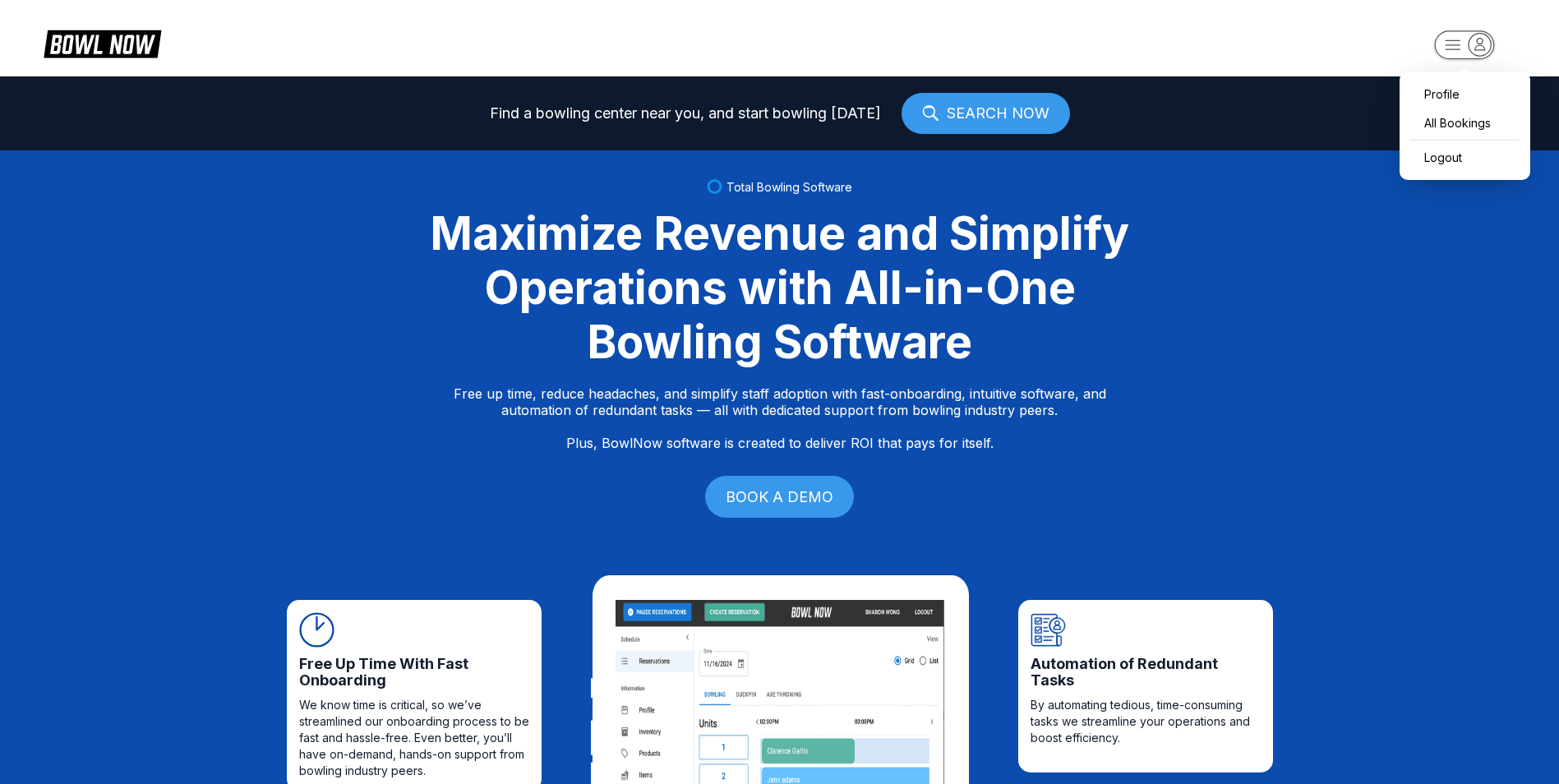
click at [1456, 41] on rect "button" at bounding box center [1465, 45] width 60 height 29
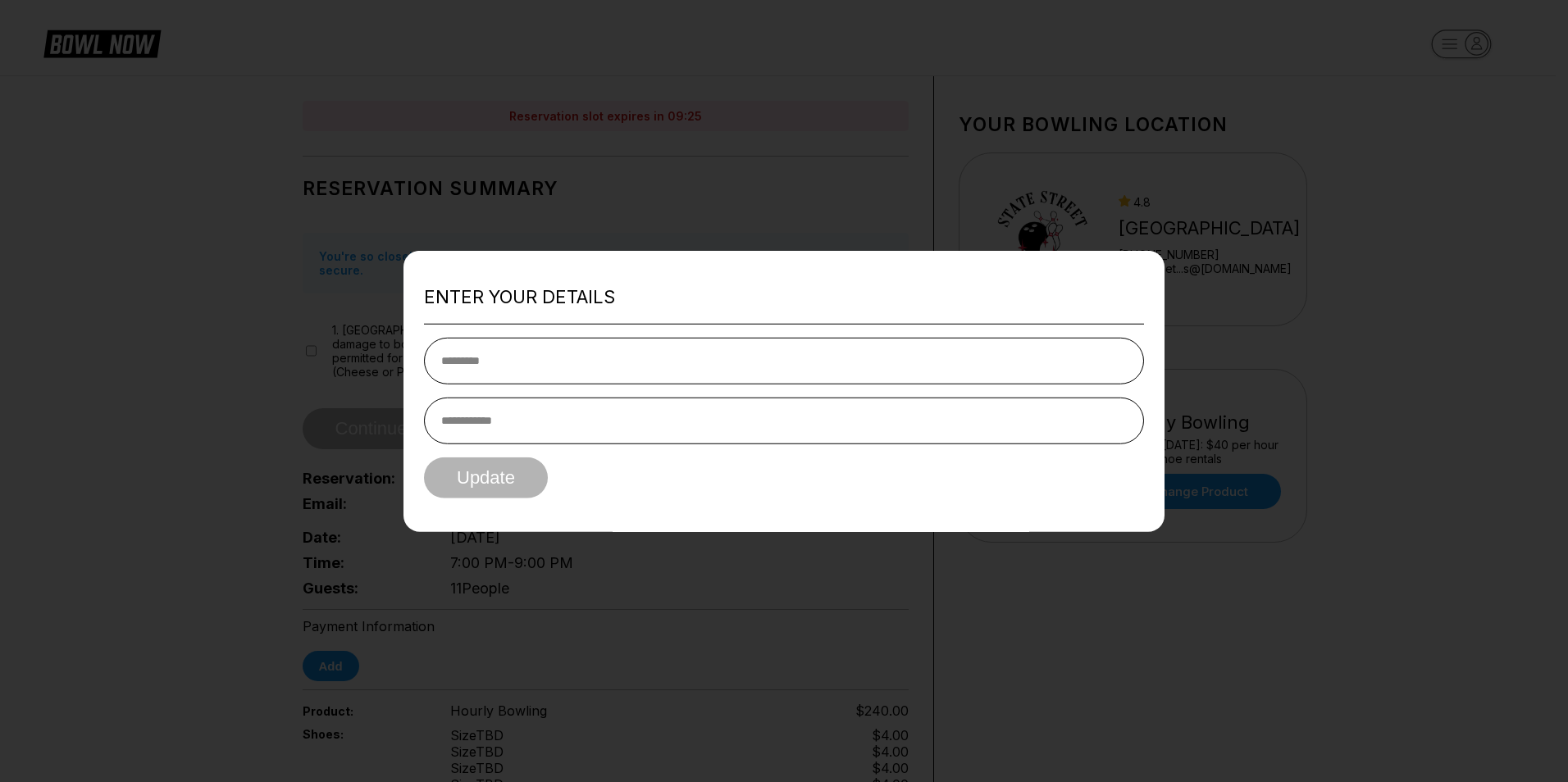
click at [652, 274] on div "Enter your details Update" at bounding box center [784, 391] width 761 height 281
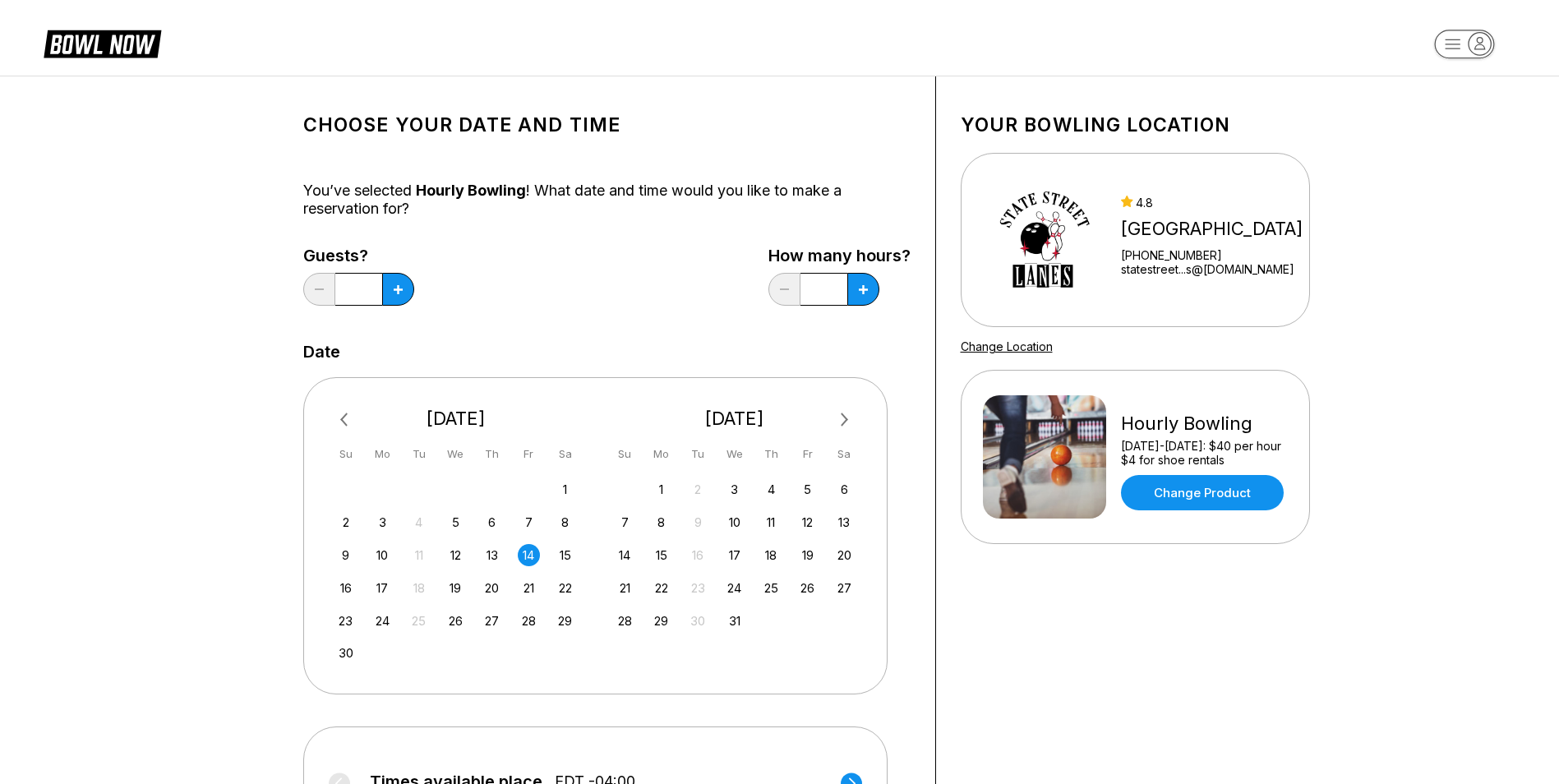
click at [1110, 280] on div "[GEOGRAPHIC_DATA] [PHONE_NUMBER] statestreet...s@[DOMAIN_NAME]" at bounding box center [1143, 240] width 320 height 124
click at [1050, 237] on img at bounding box center [1045, 240] width 124 height 124
click at [70, 29] on icon at bounding box center [103, 45] width 134 height 37
